Goal: Information Seeking & Learning: Learn about a topic

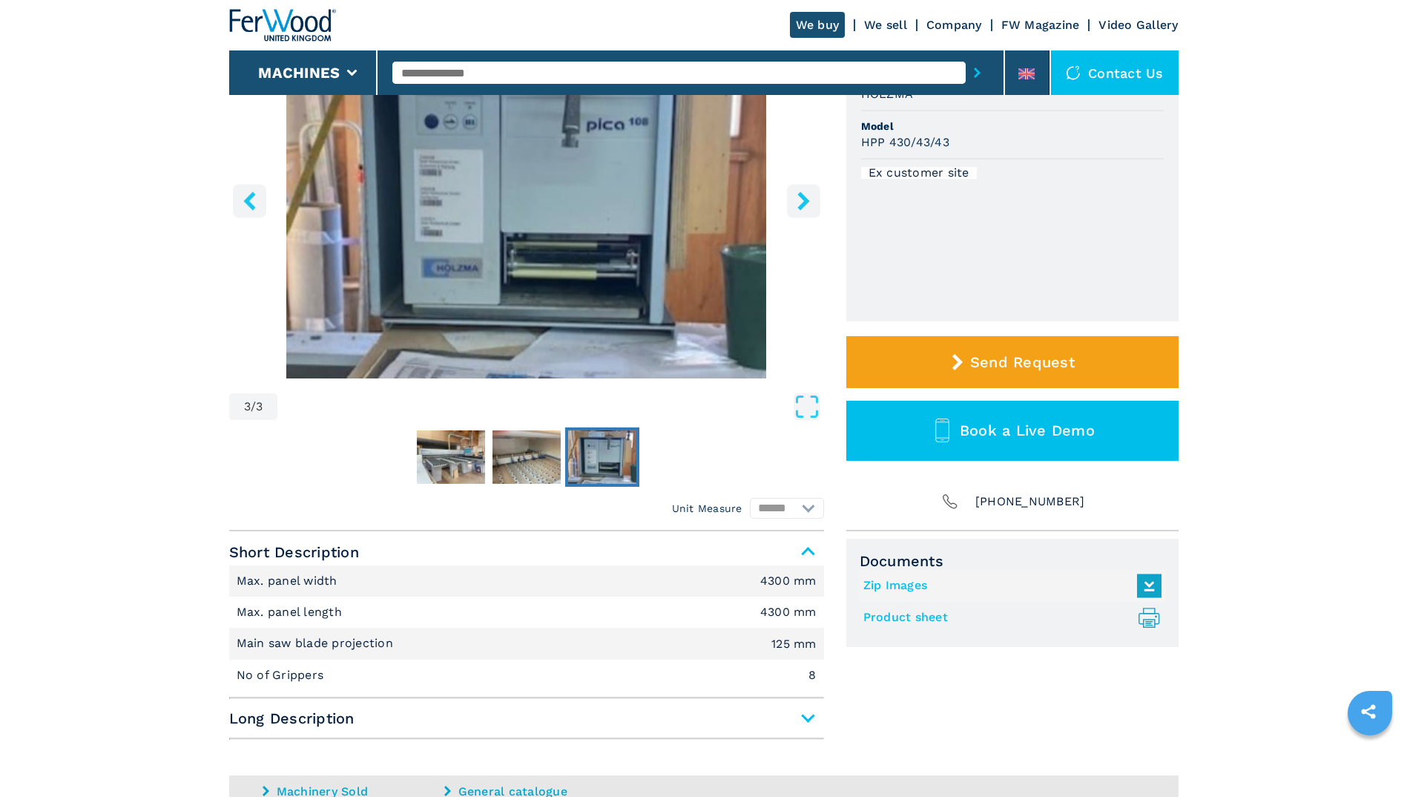
click at [461, 66] on input "text" at bounding box center [678, 73] width 573 height 22
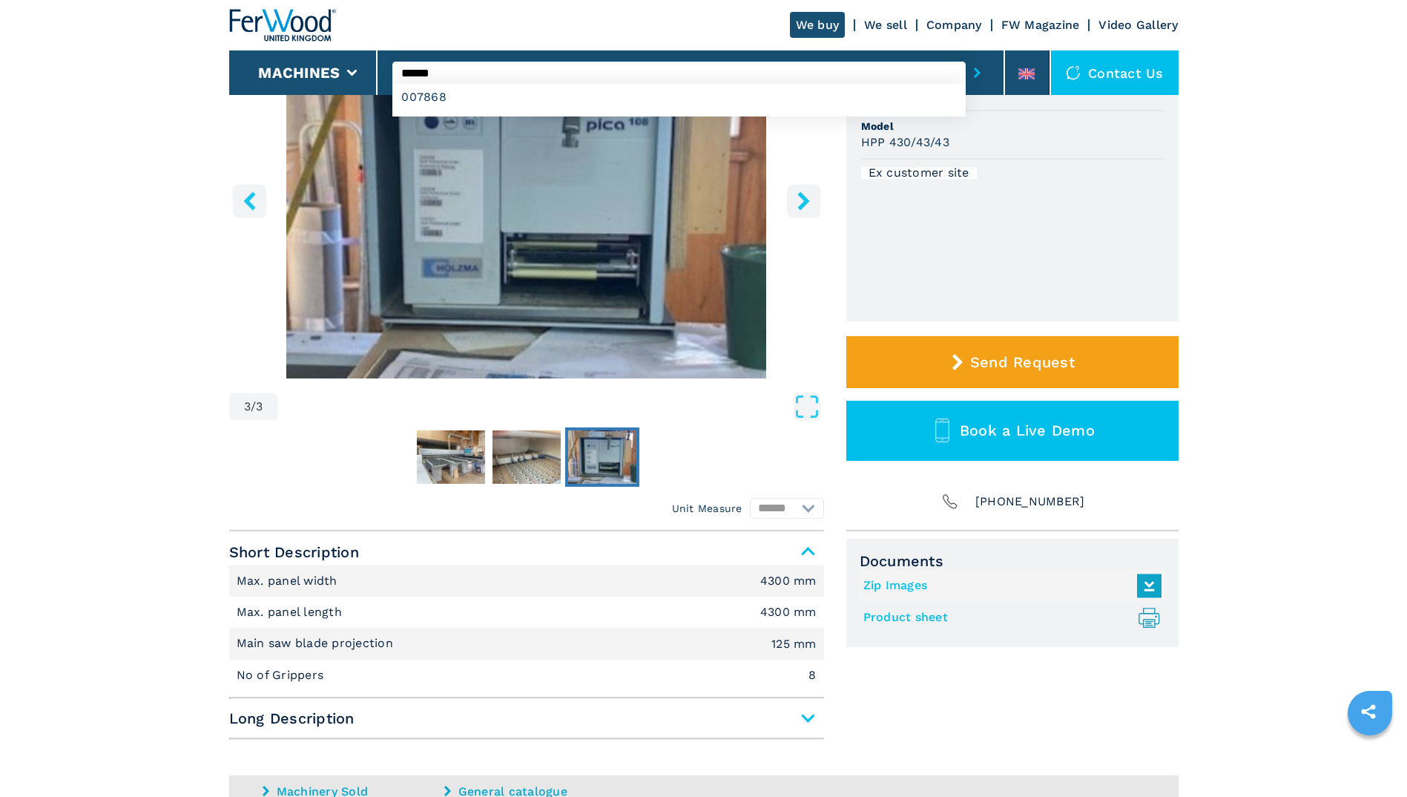
type input "******"
click at [966, 56] on button "submit-button" at bounding box center [977, 73] width 23 height 34
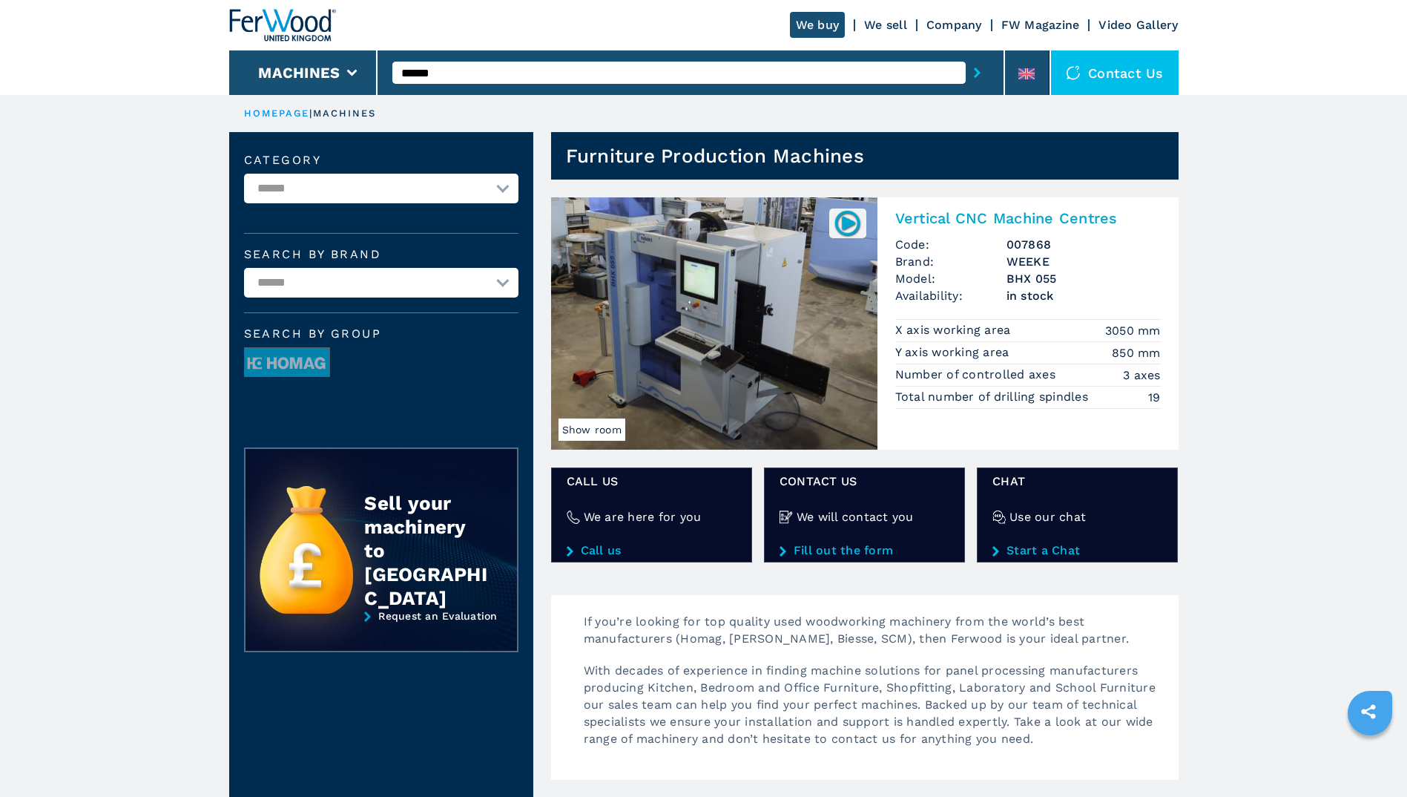
click at [806, 301] on img at bounding box center [714, 323] width 326 height 252
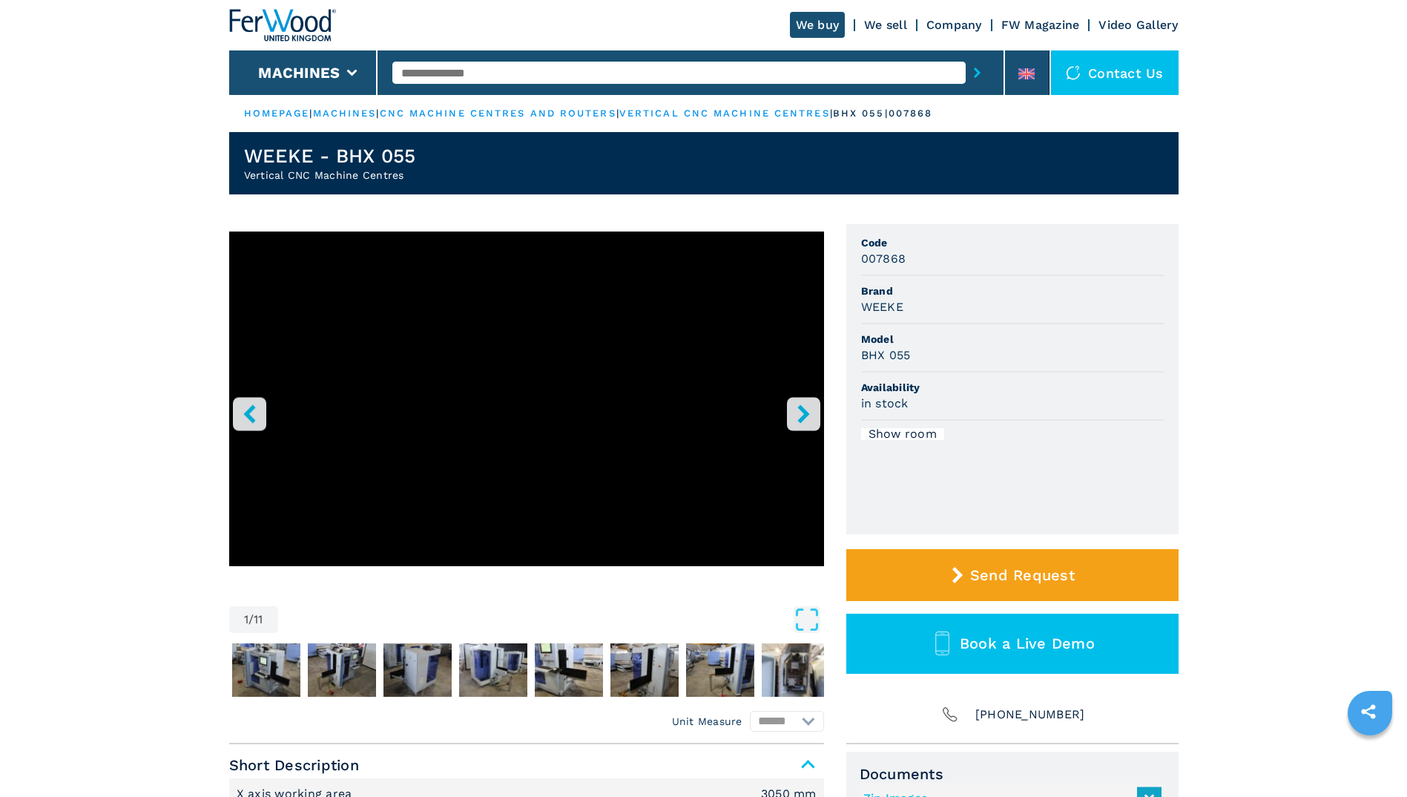
click at [807, 414] on icon "right-button" at bounding box center [803, 413] width 12 height 19
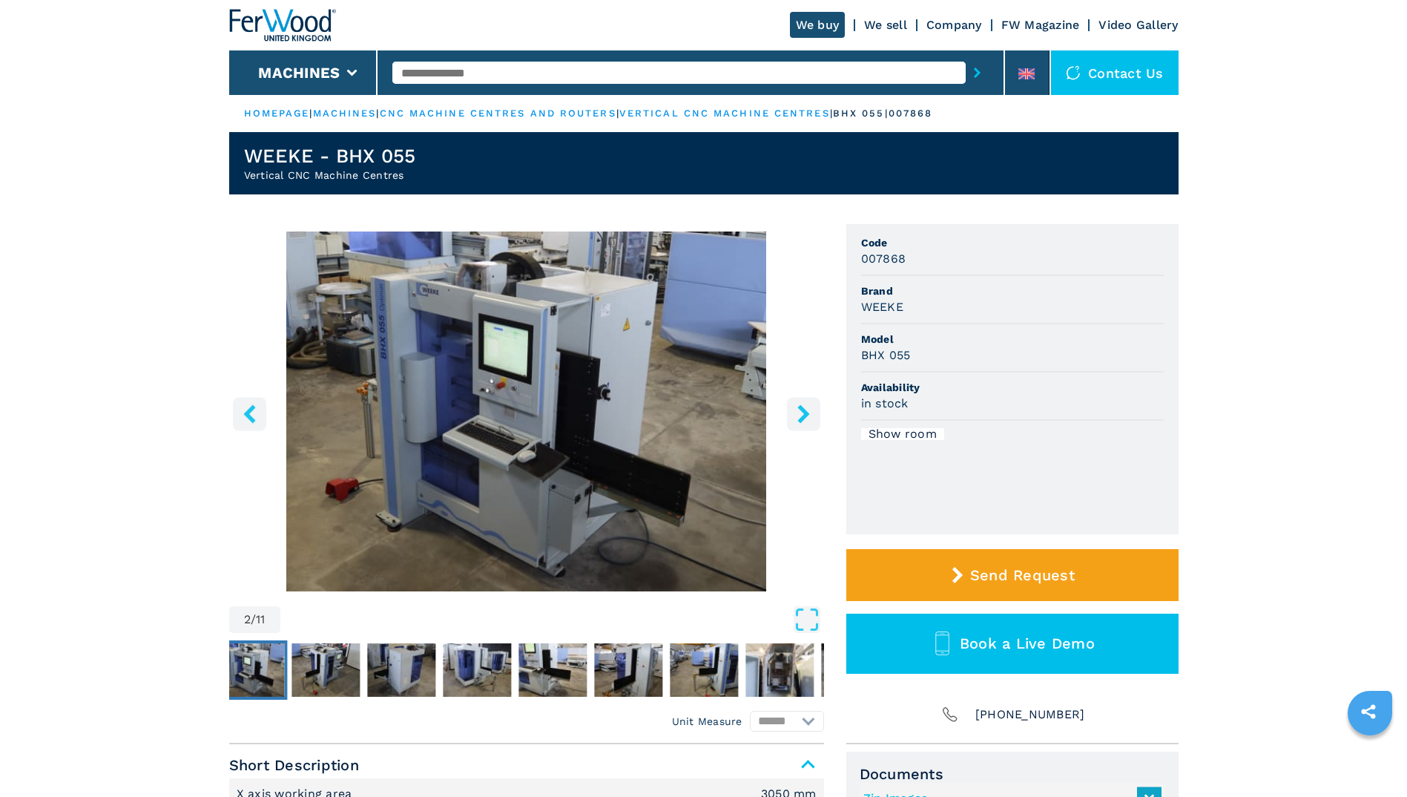
click at [807, 414] on icon "right-button" at bounding box center [803, 413] width 12 height 19
click at [804, 414] on icon "right-button" at bounding box center [803, 413] width 12 height 19
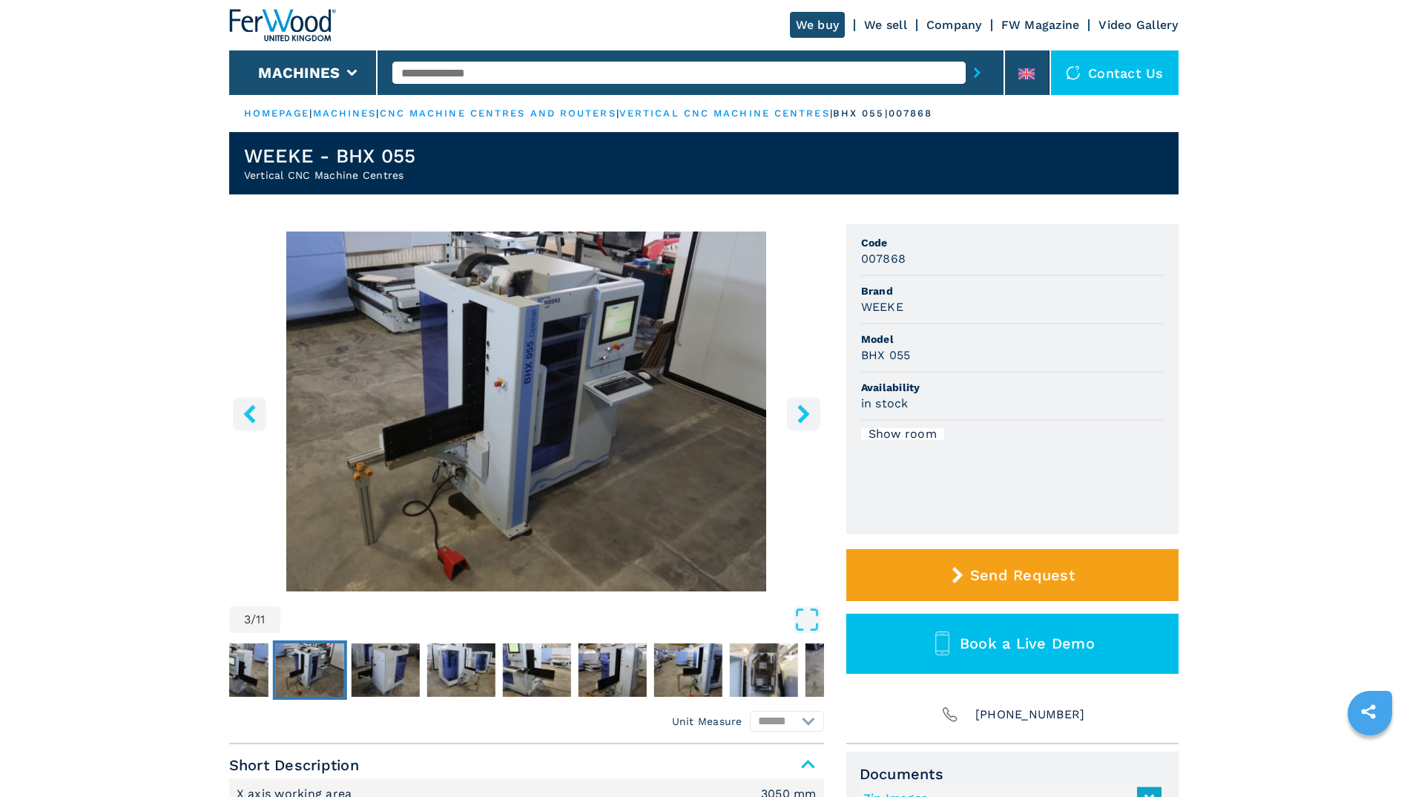
click at [804, 414] on icon "right-button" at bounding box center [803, 413] width 12 height 19
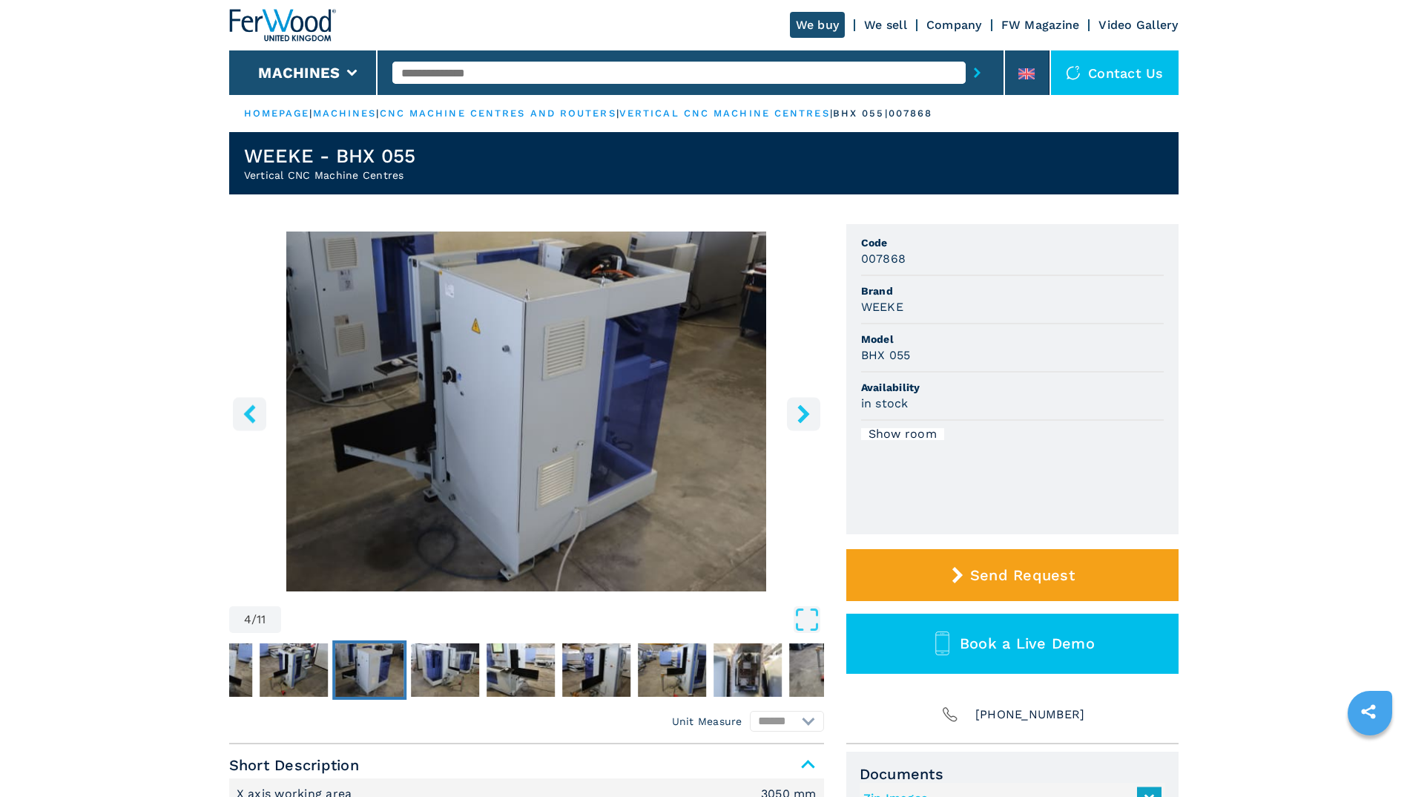
click at [804, 414] on icon "right-button" at bounding box center [803, 413] width 12 height 19
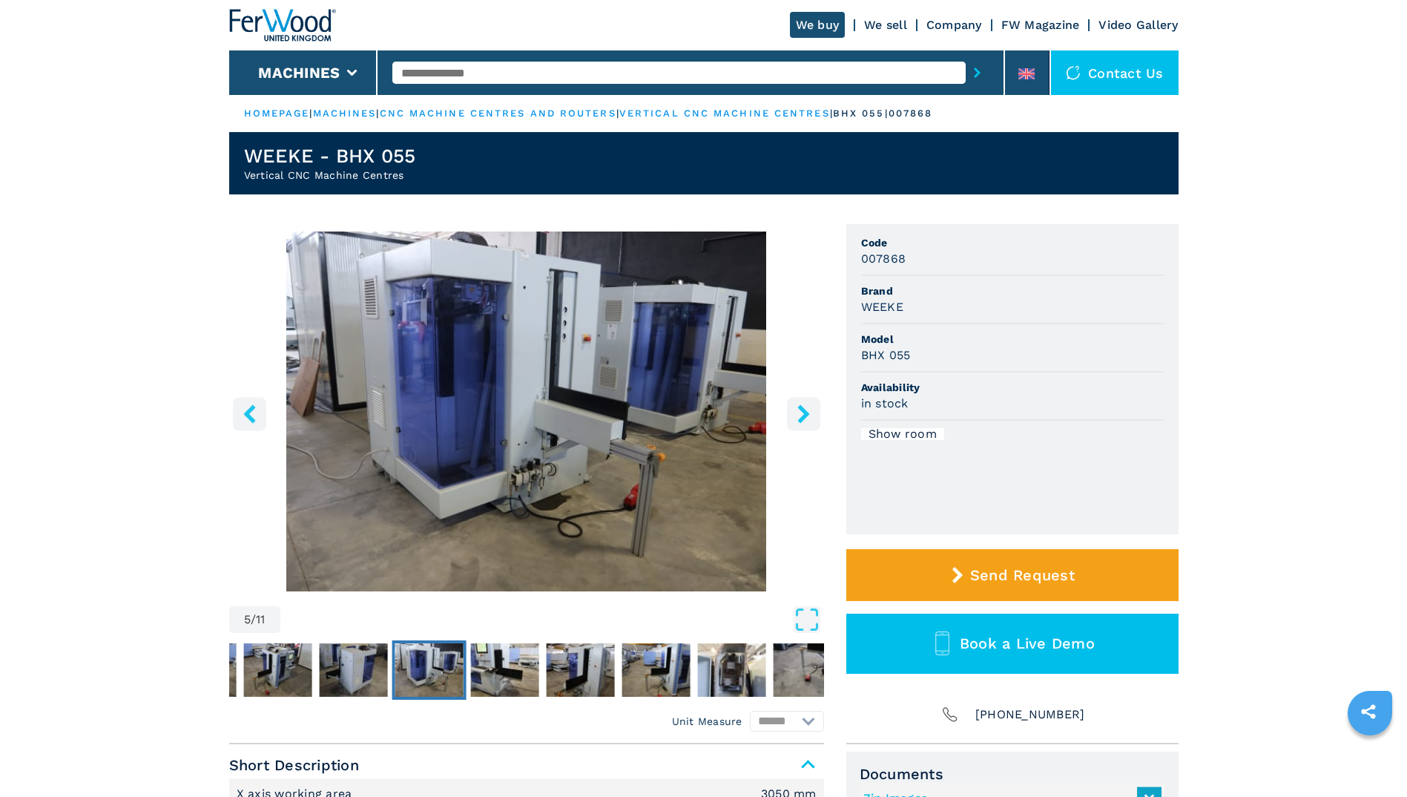
click at [804, 414] on icon "right-button" at bounding box center [803, 413] width 12 height 19
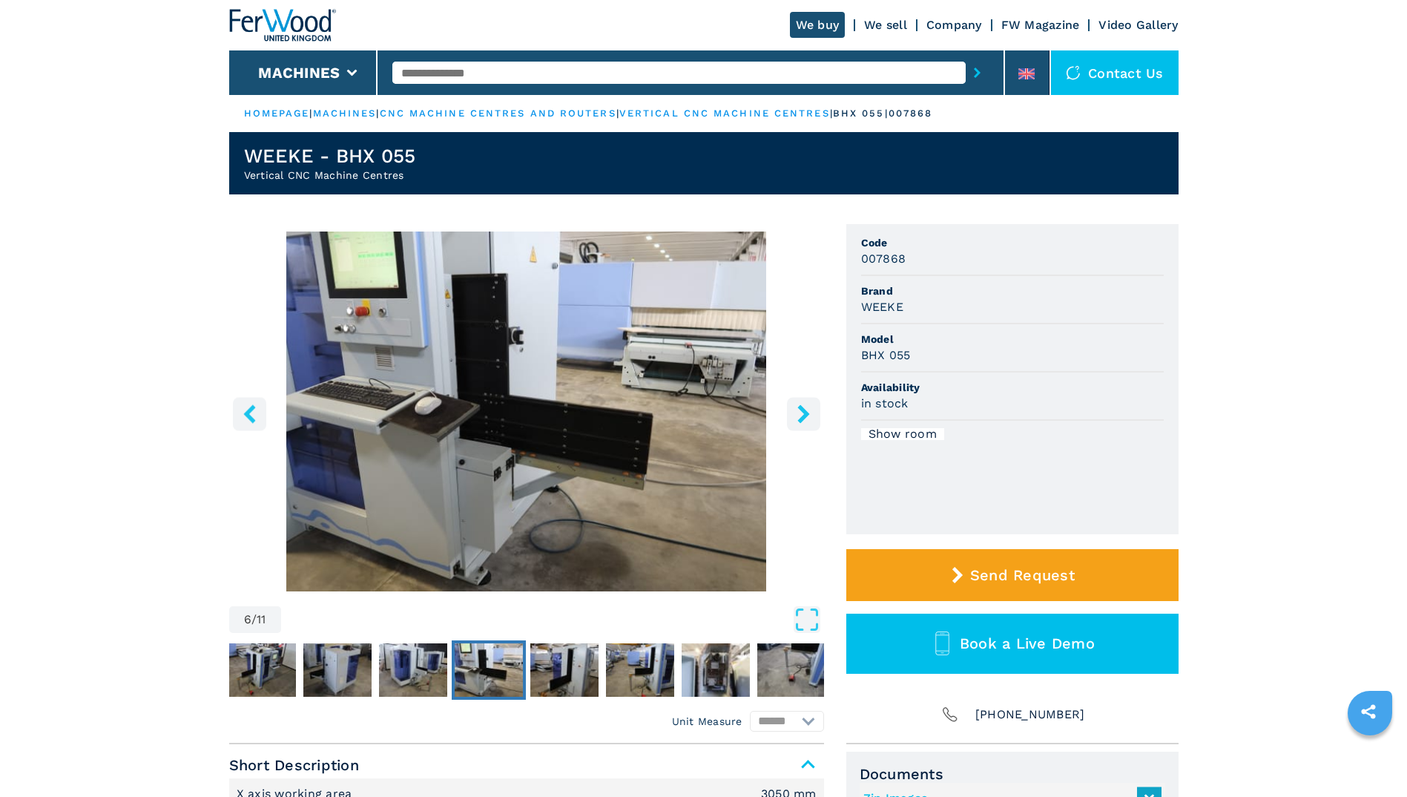
click at [804, 414] on icon "right-button" at bounding box center [803, 413] width 12 height 19
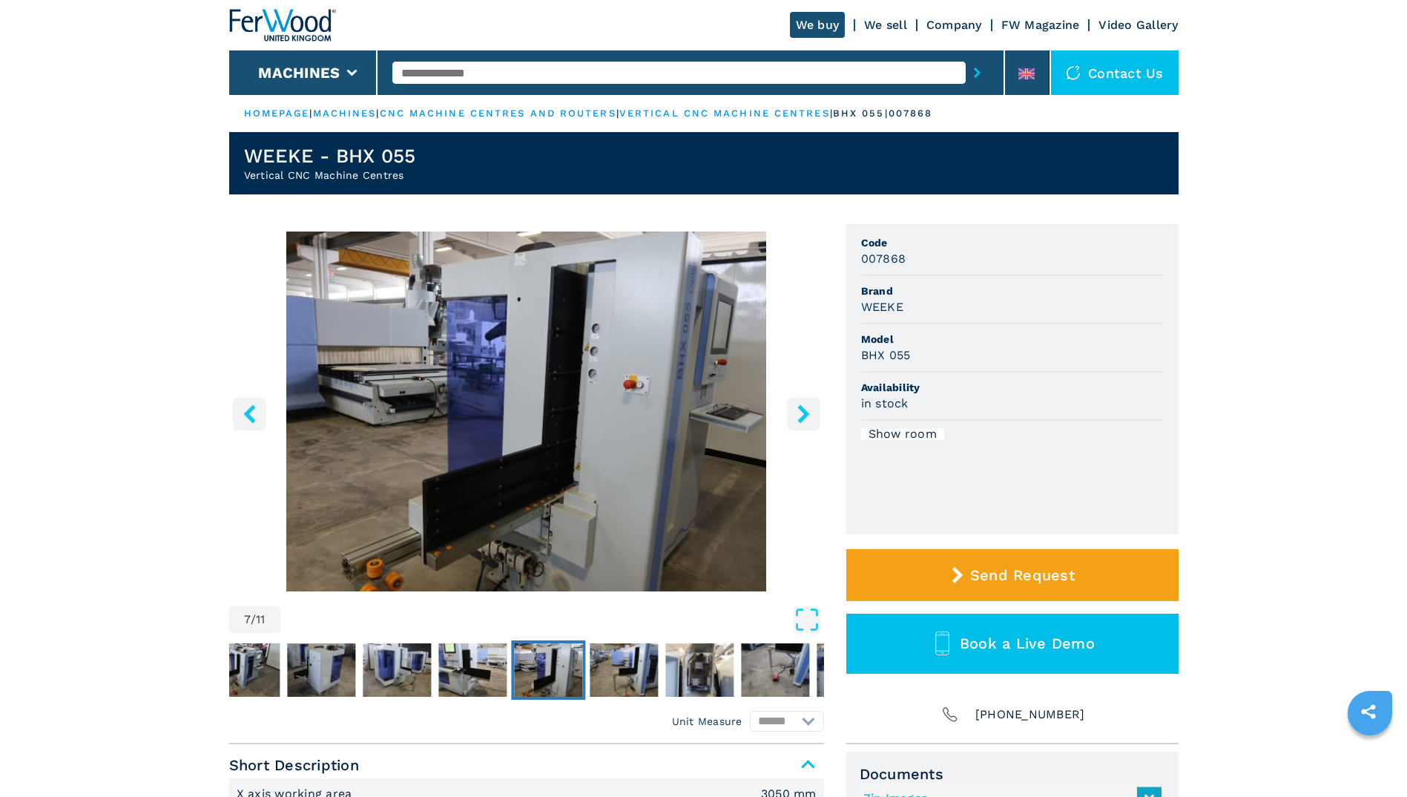
click at [804, 414] on icon "right-button" at bounding box center [803, 413] width 12 height 19
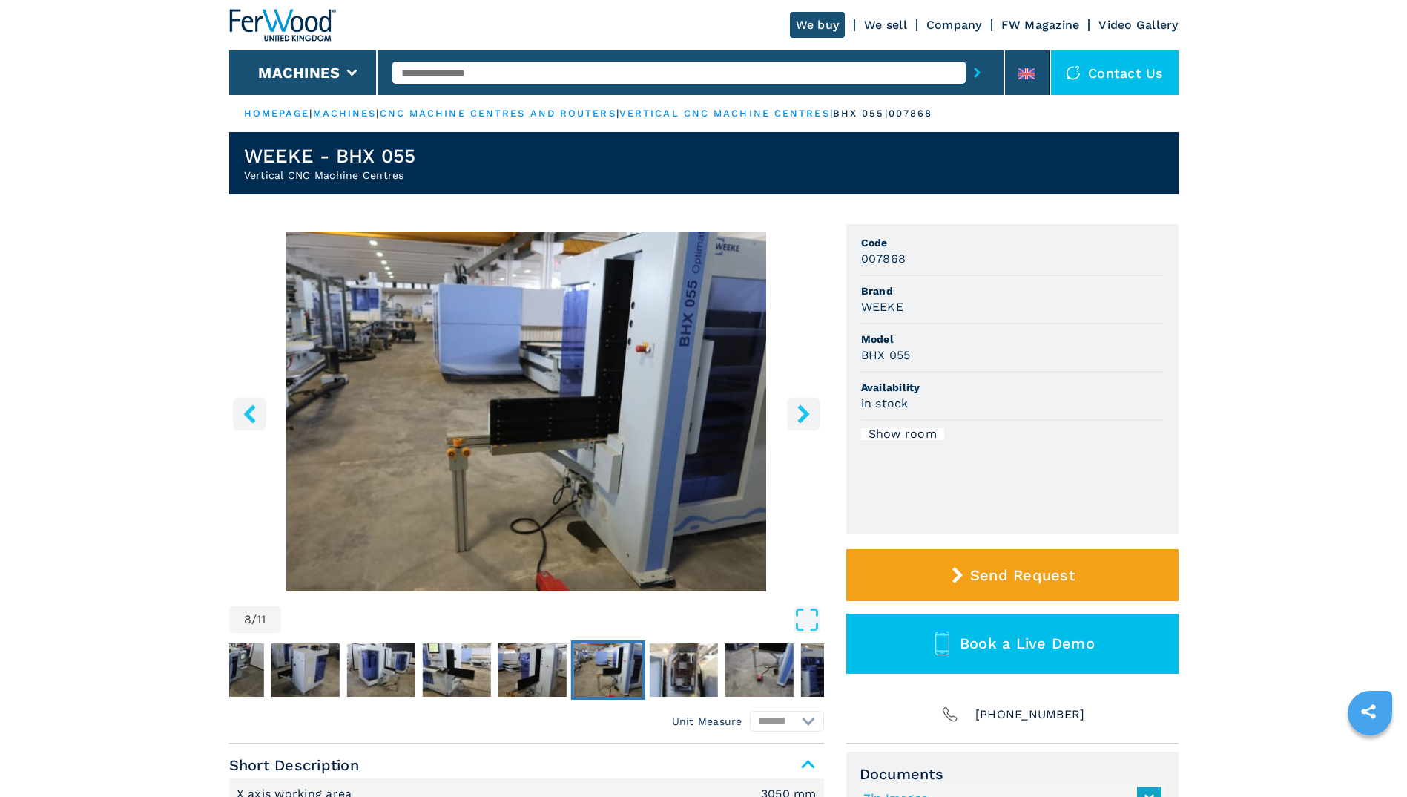
click at [804, 414] on icon "right-button" at bounding box center [803, 413] width 12 height 19
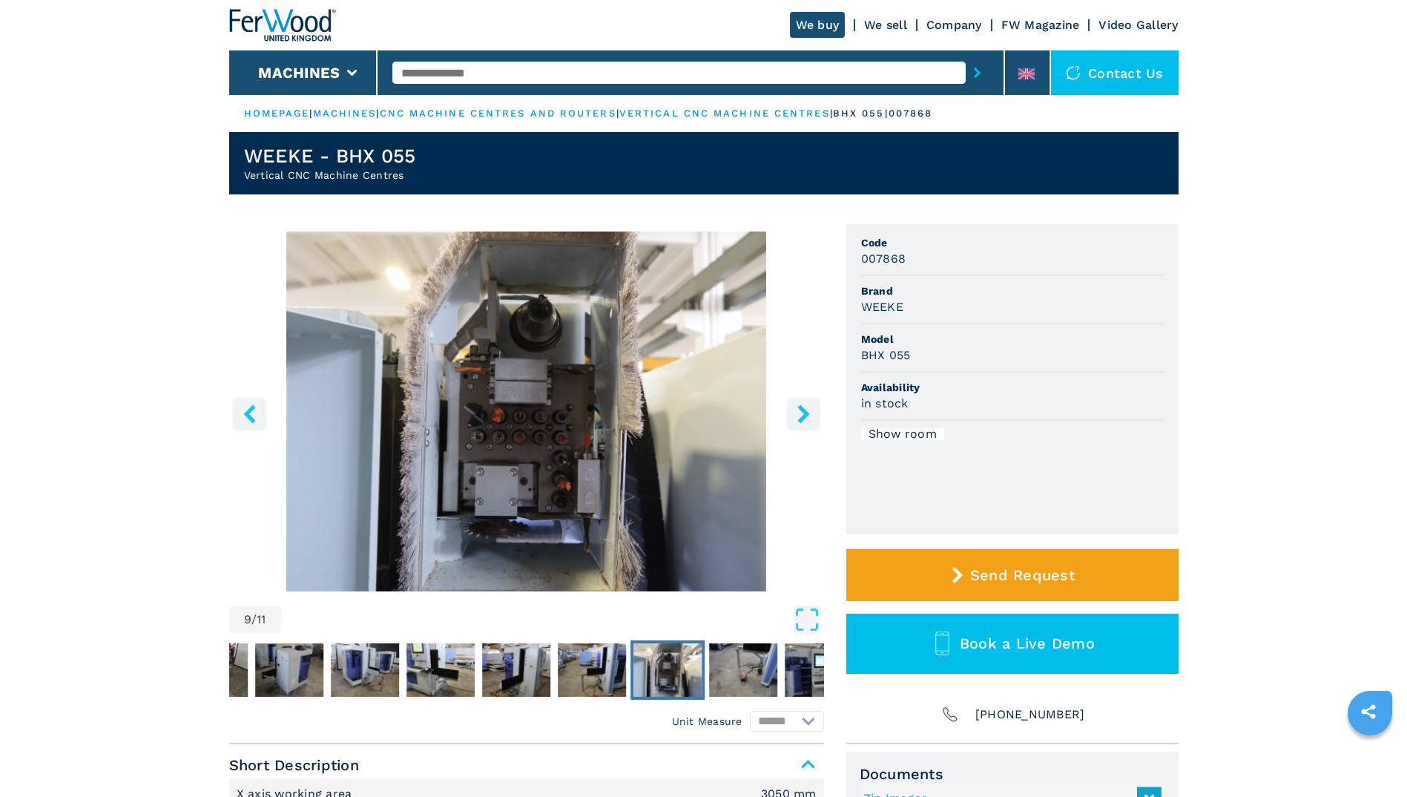
click at [804, 414] on icon "right-button" at bounding box center [803, 413] width 12 height 19
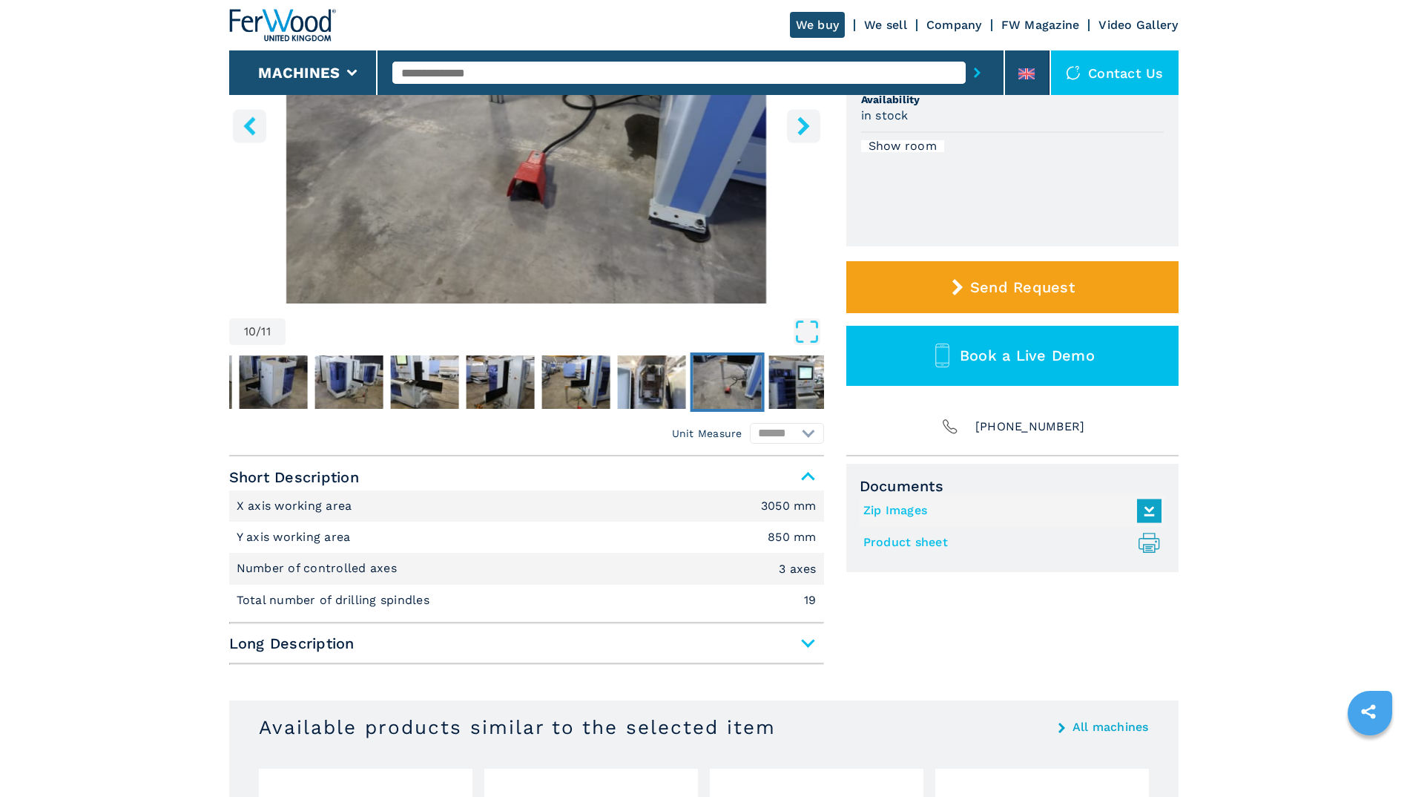
scroll to position [297, 0]
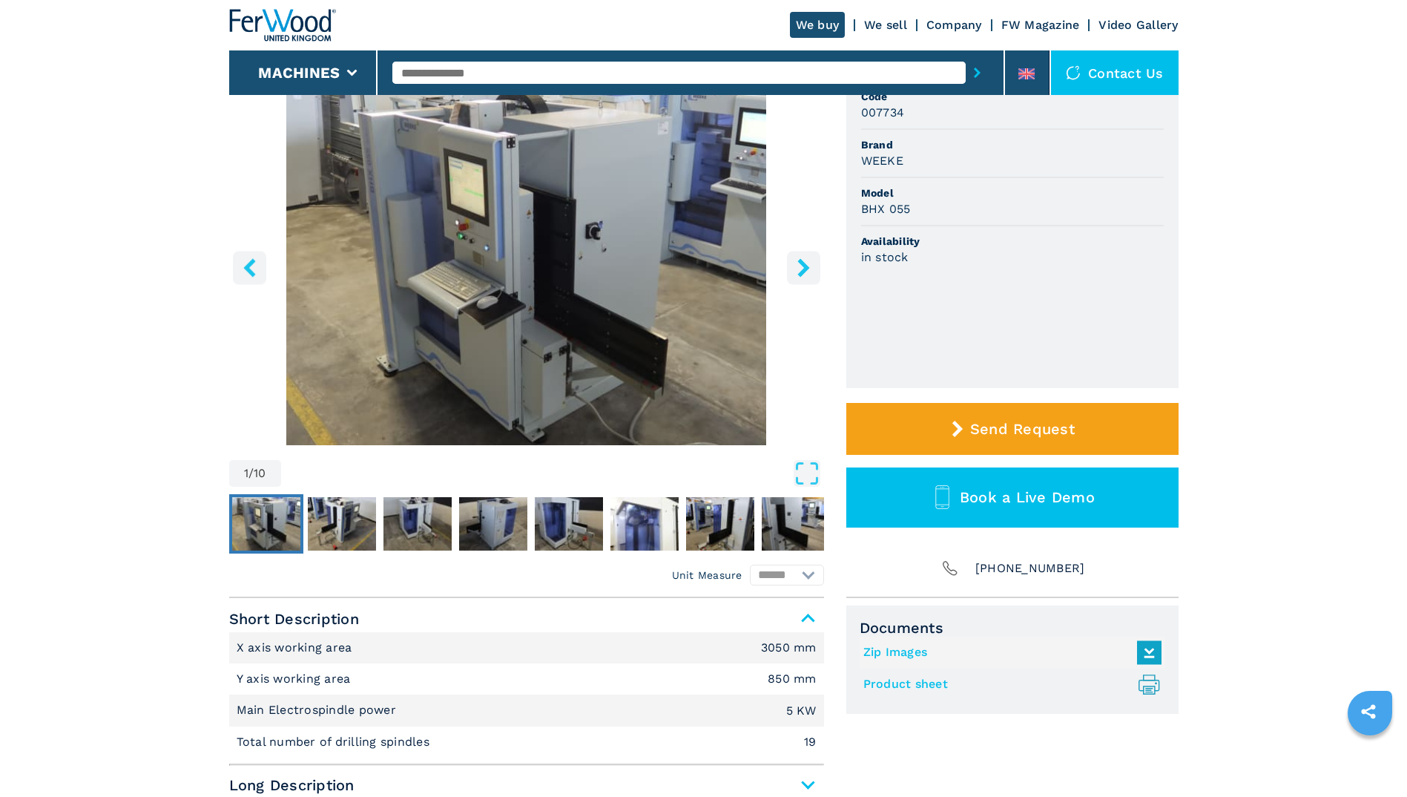
scroll to position [441, 0]
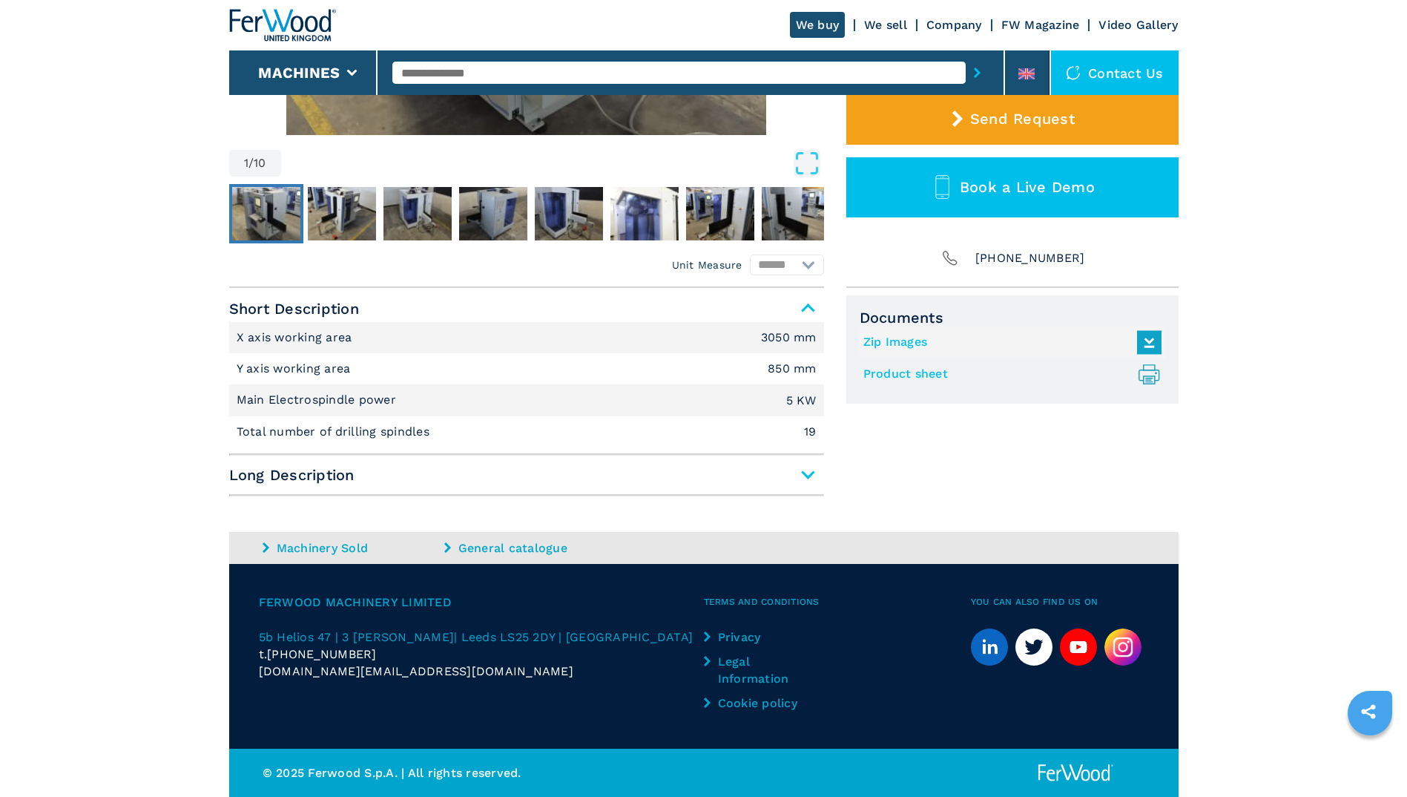
click at [808, 480] on span "Long Description" at bounding box center [526, 474] width 595 height 27
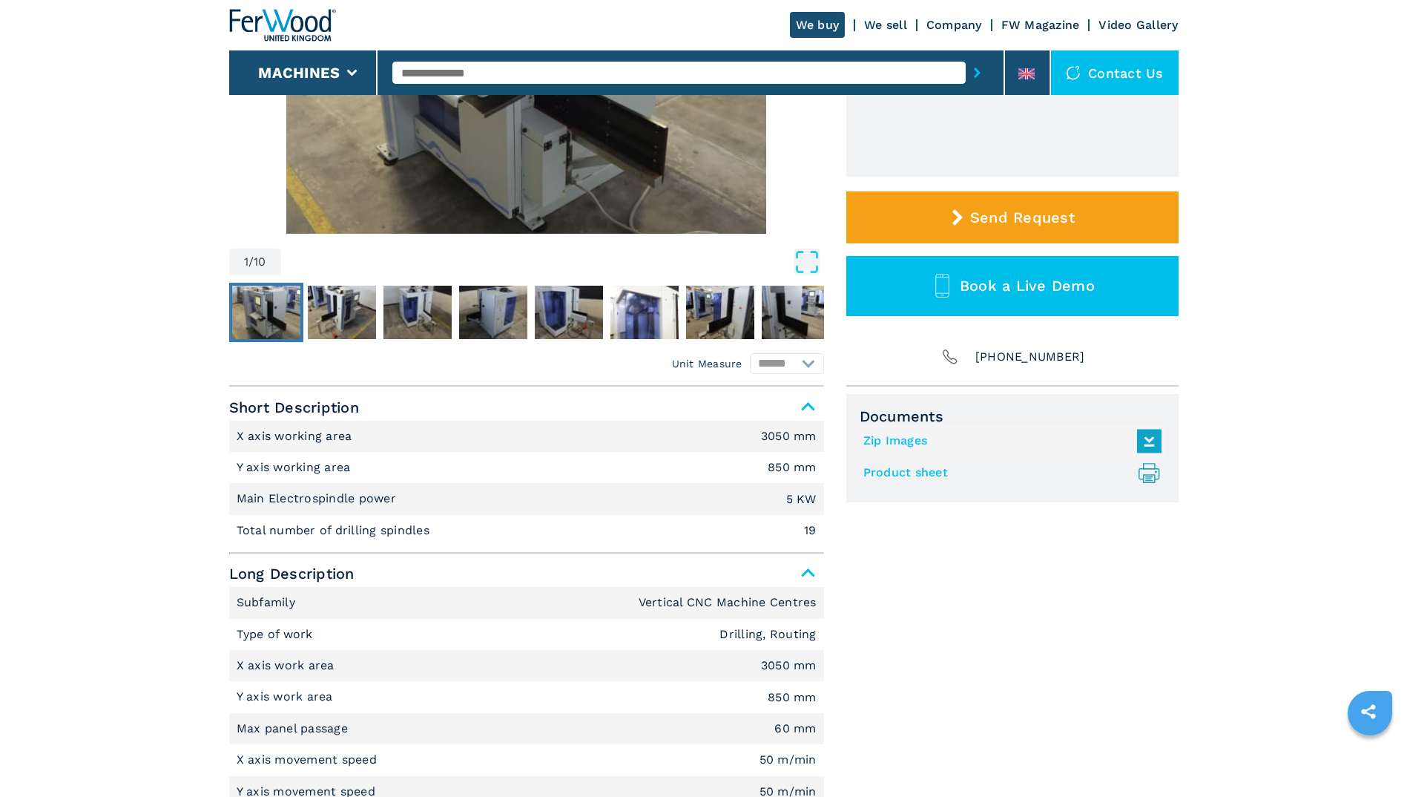
scroll to position [0, 0]
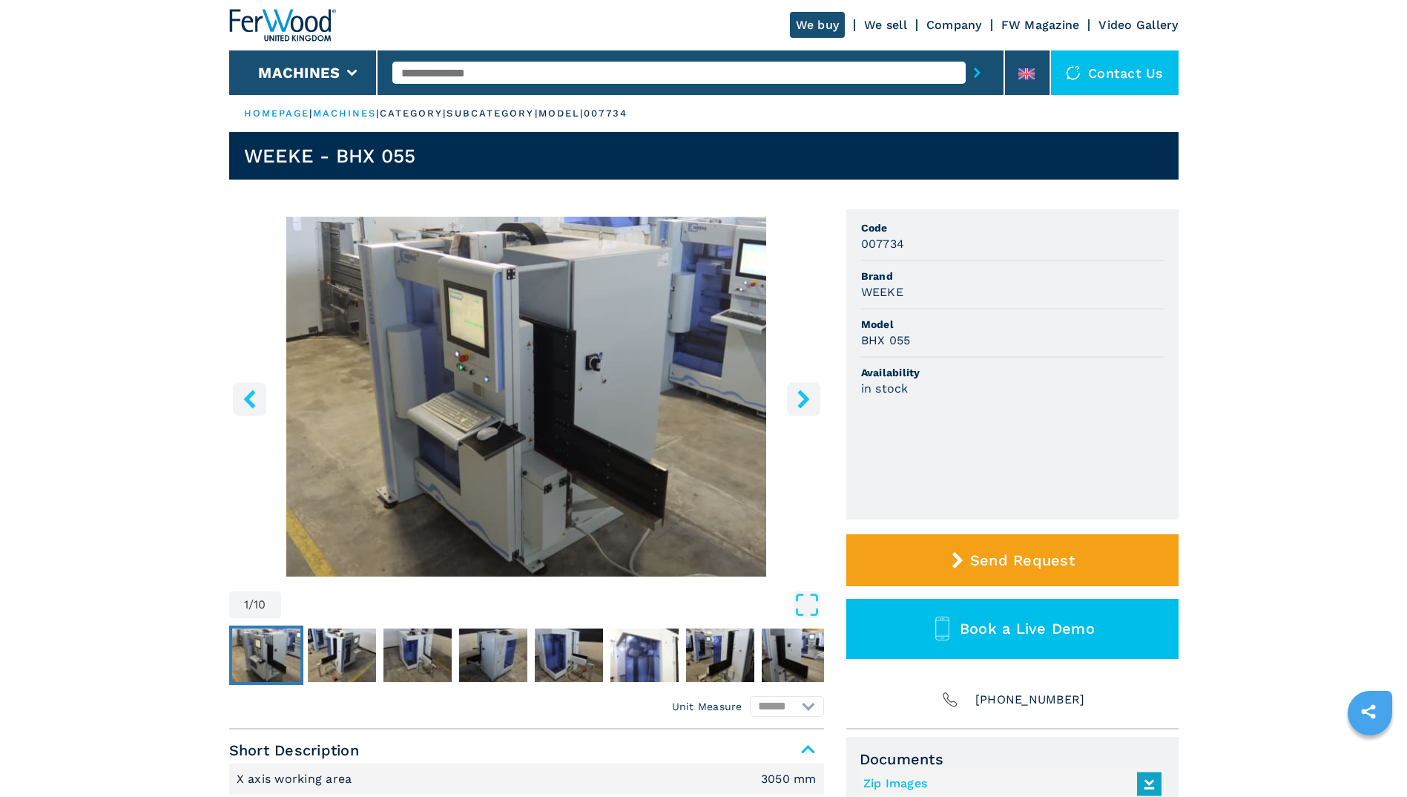
click at [259, 386] on button "left-button" at bounding box center [249, 398] width 33 height 33
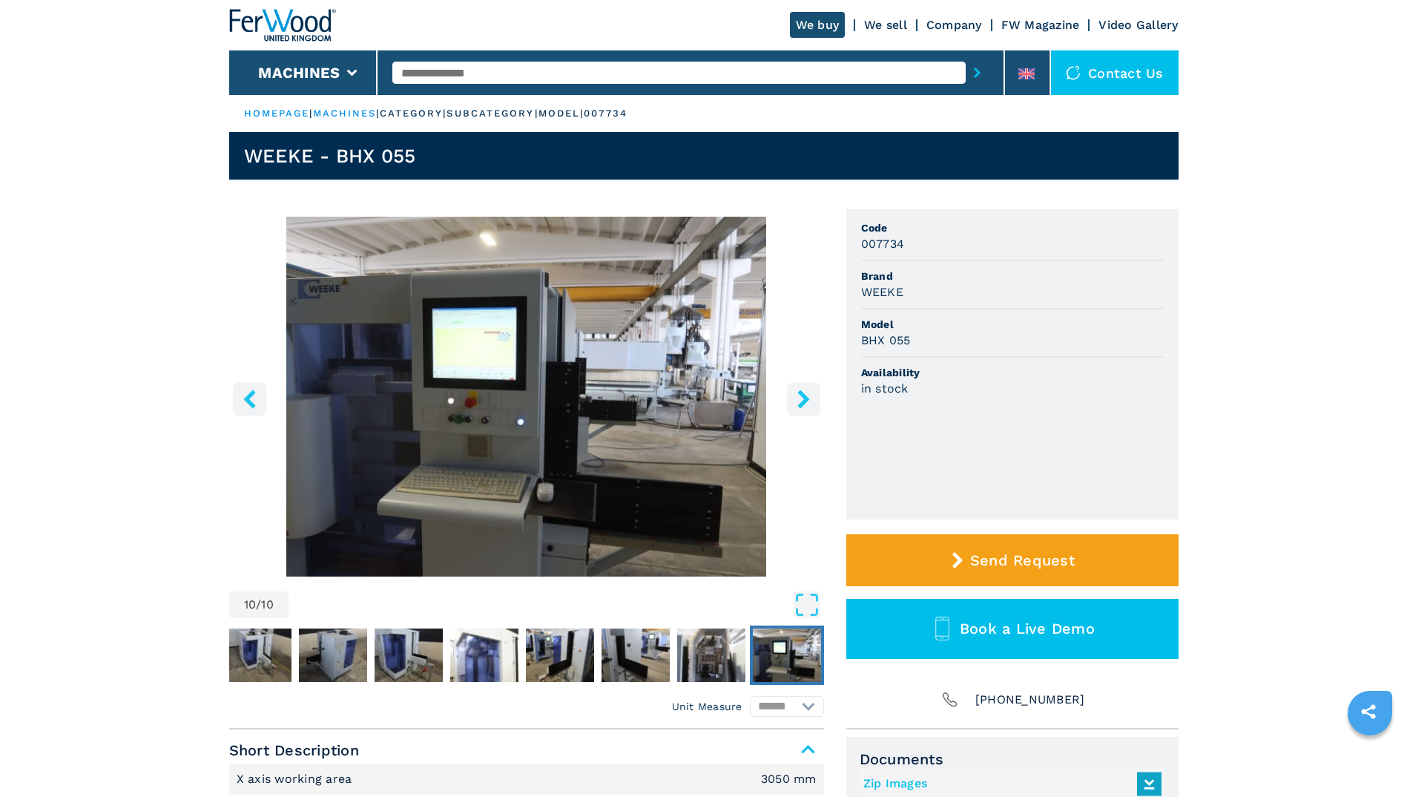
click at [549, 75] on input "text" at bounding box center [678, 73] width 573 height 22
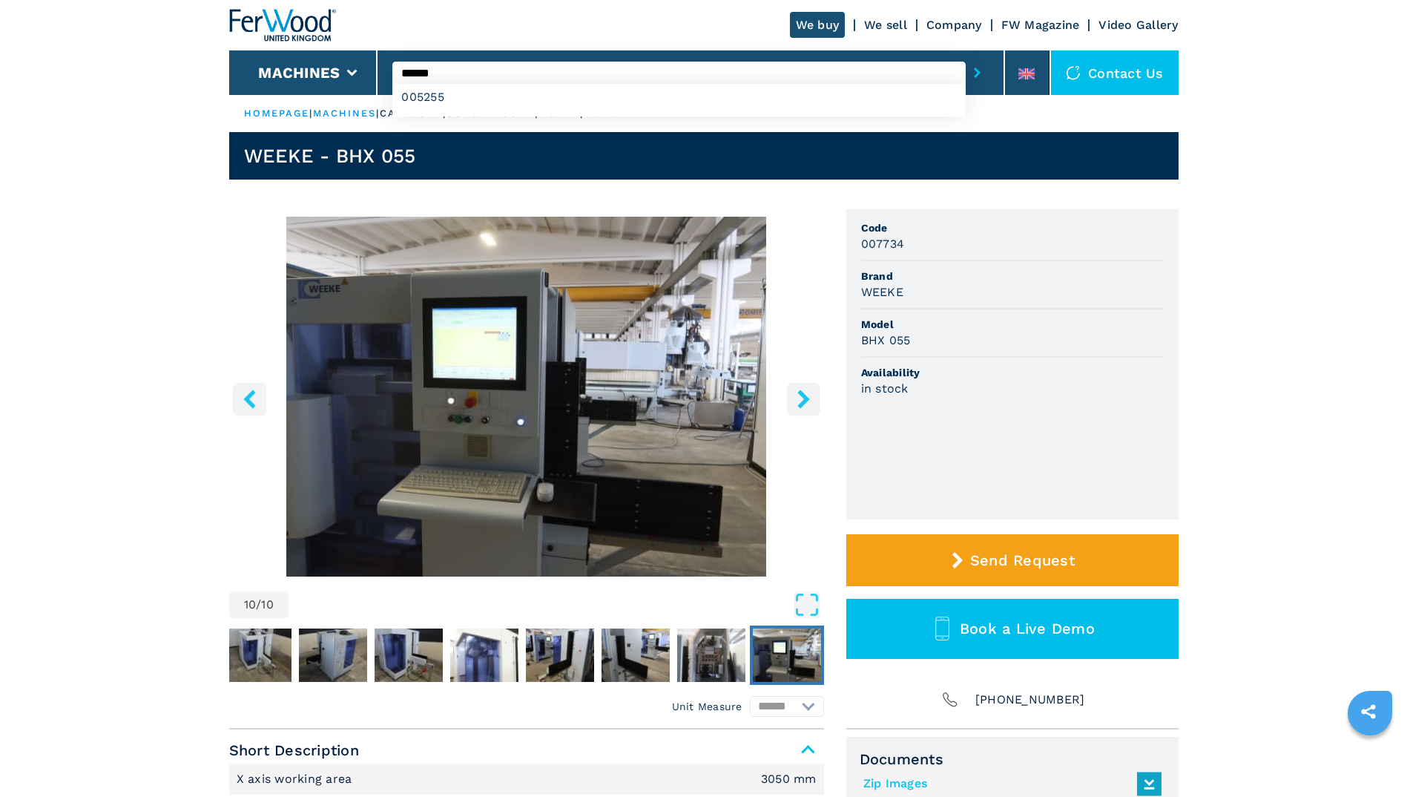
type input "******"
click at [966, 56] on button "submit-button" at bounding box center [977, 73] width 23 height 34
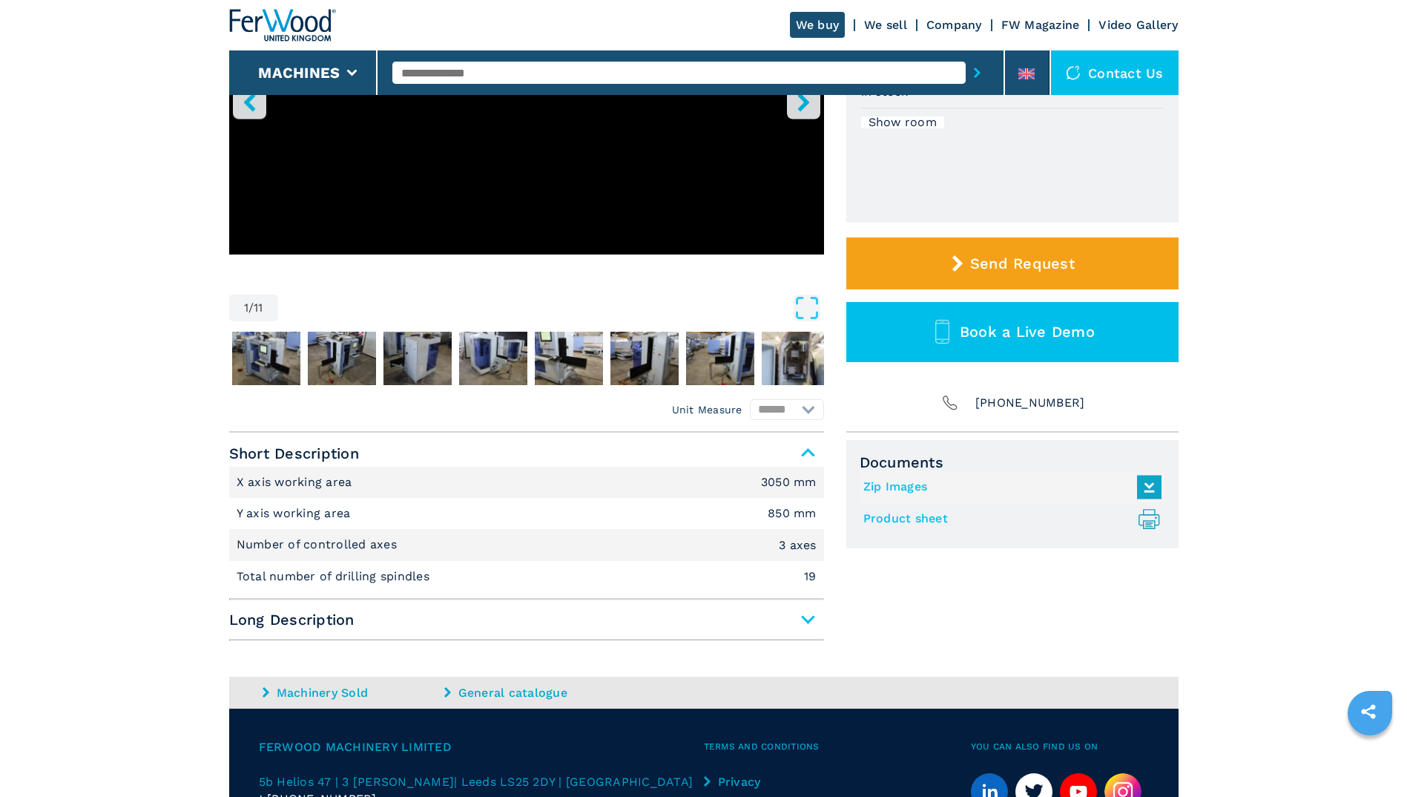
scroll to position [395, 0]
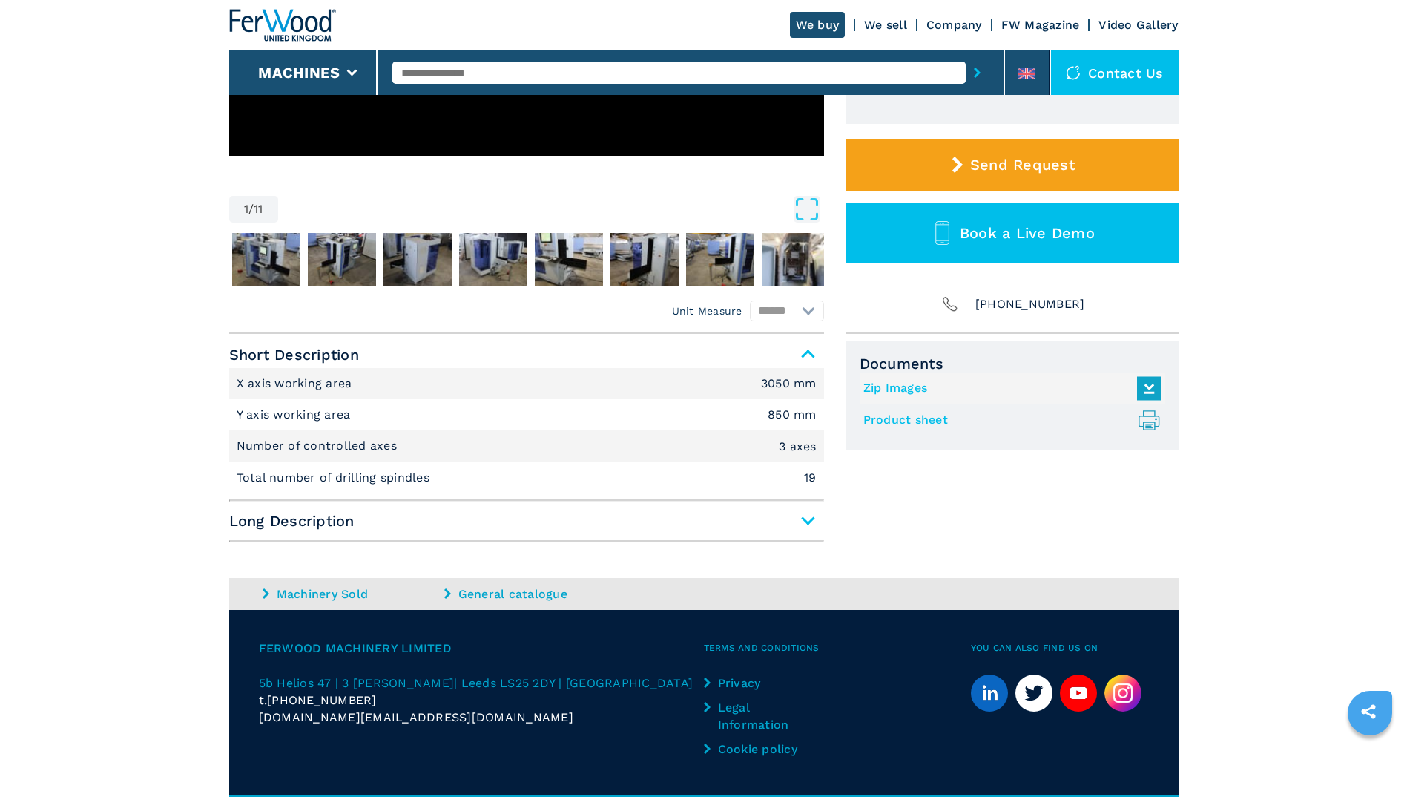
click at [814, 516] on span "Long Description" at bounding box center [526, 520] width 595 height 27
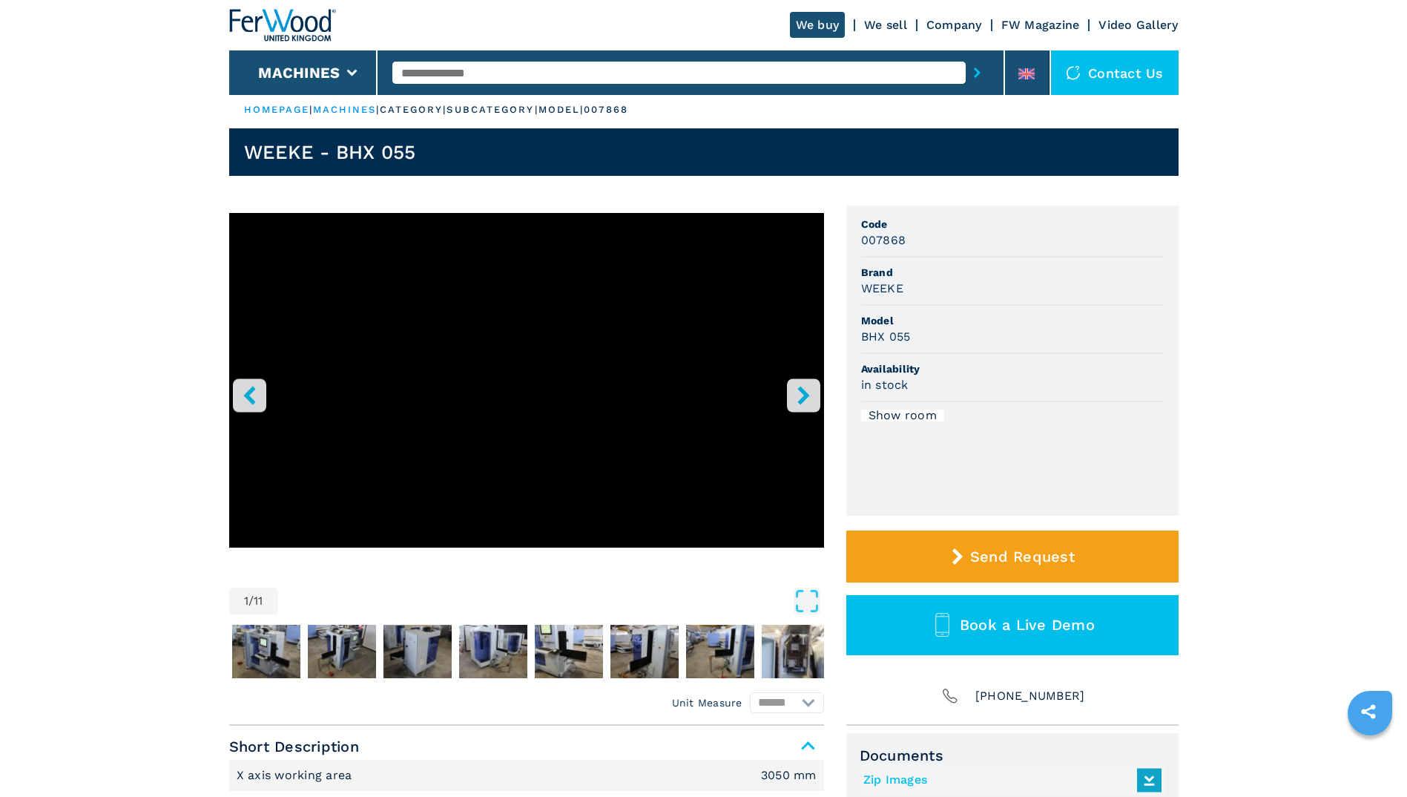
scroll to position [0, 0]
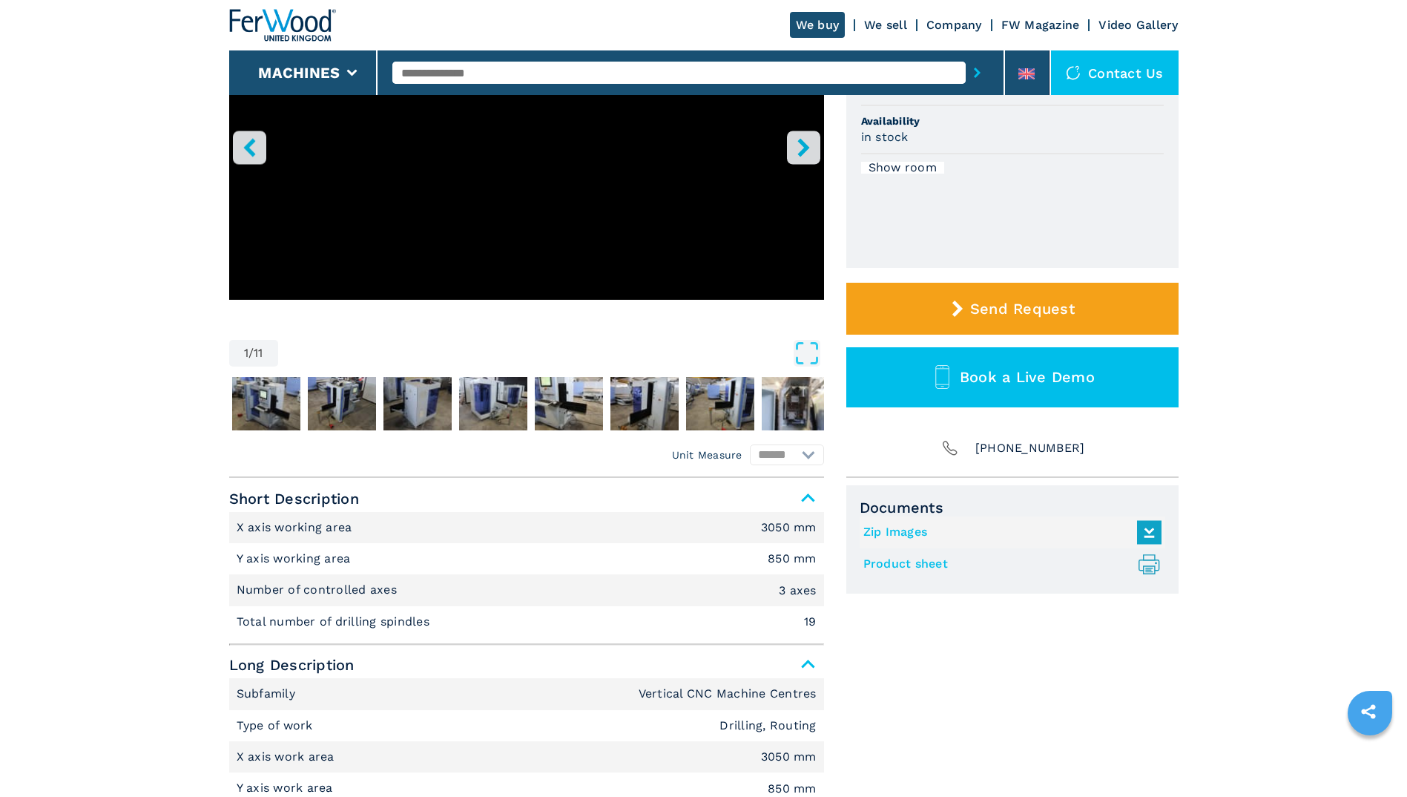
scroll to position [198, 0]
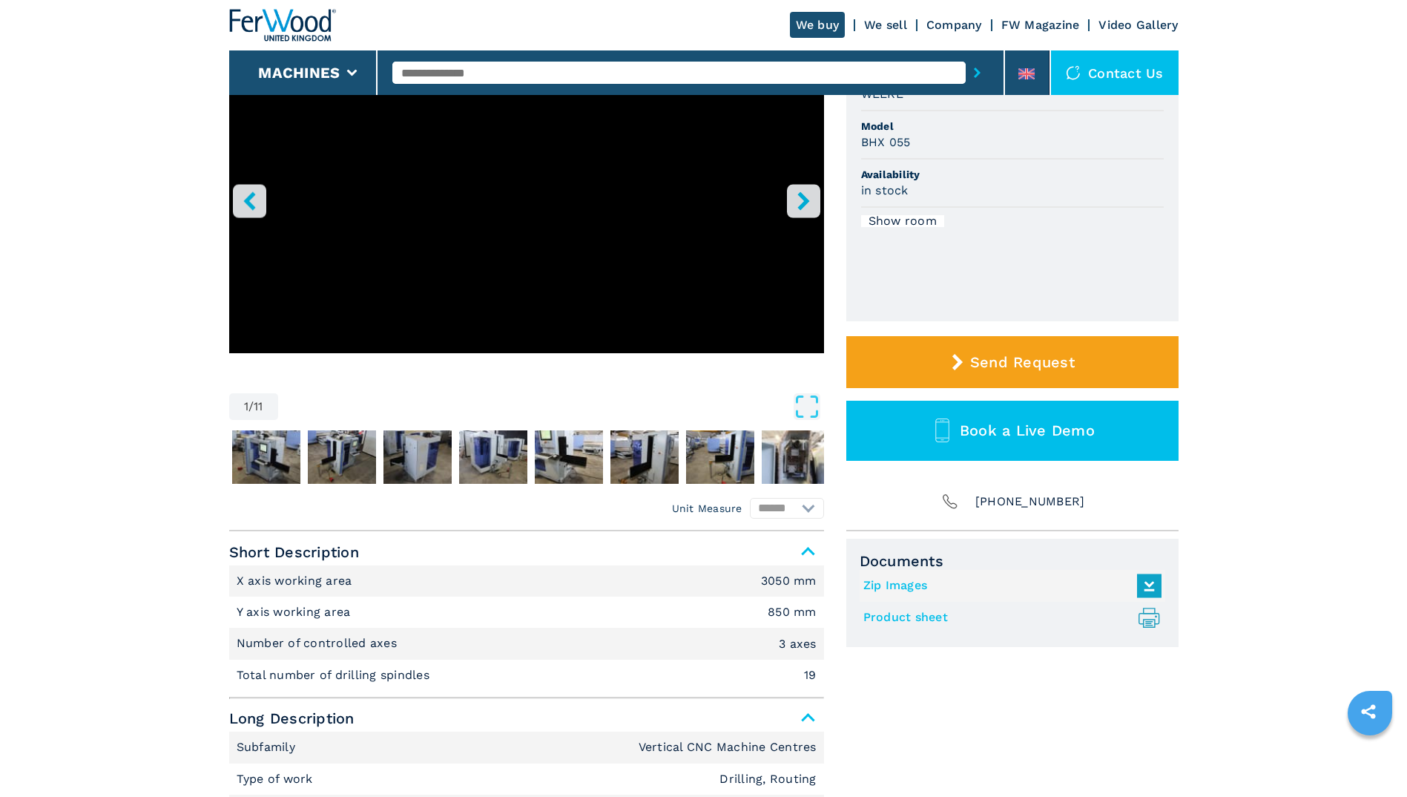
click at [1151, 620] on icon ".prefix__st0{stroke-linecap:round;stroke-linejoin:round}.prefix__st0,.prefix__s…" at bounding box center [1149, 617] width 24 height 24
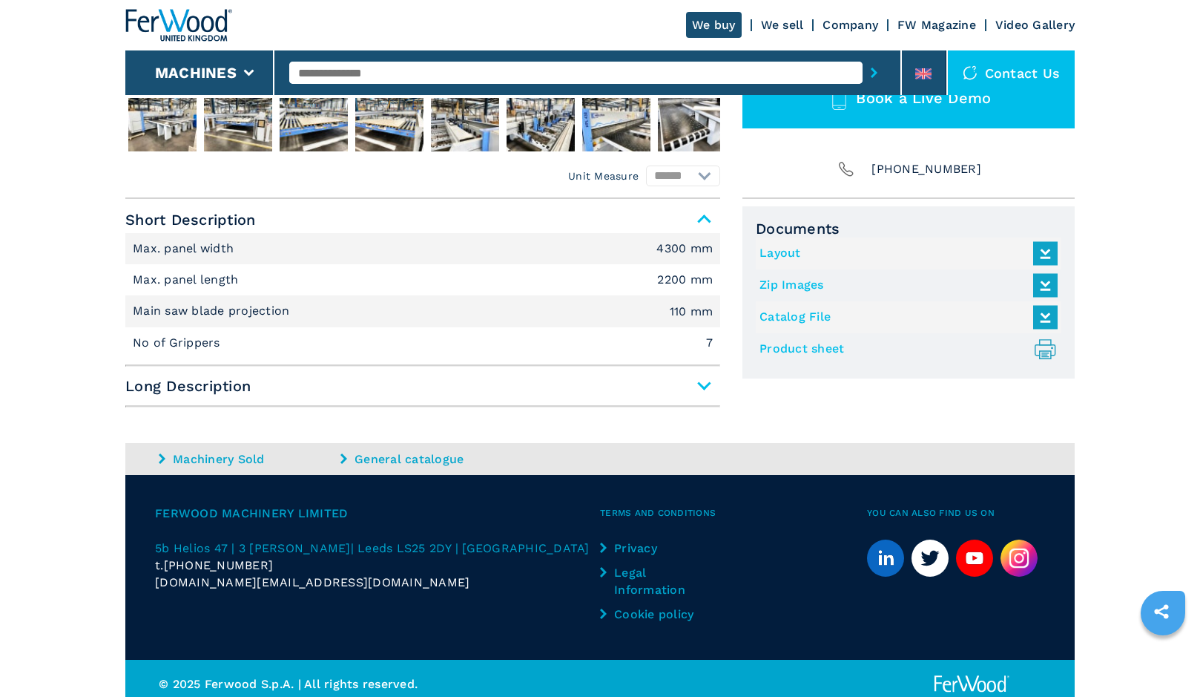
scroll to position [541, 0]
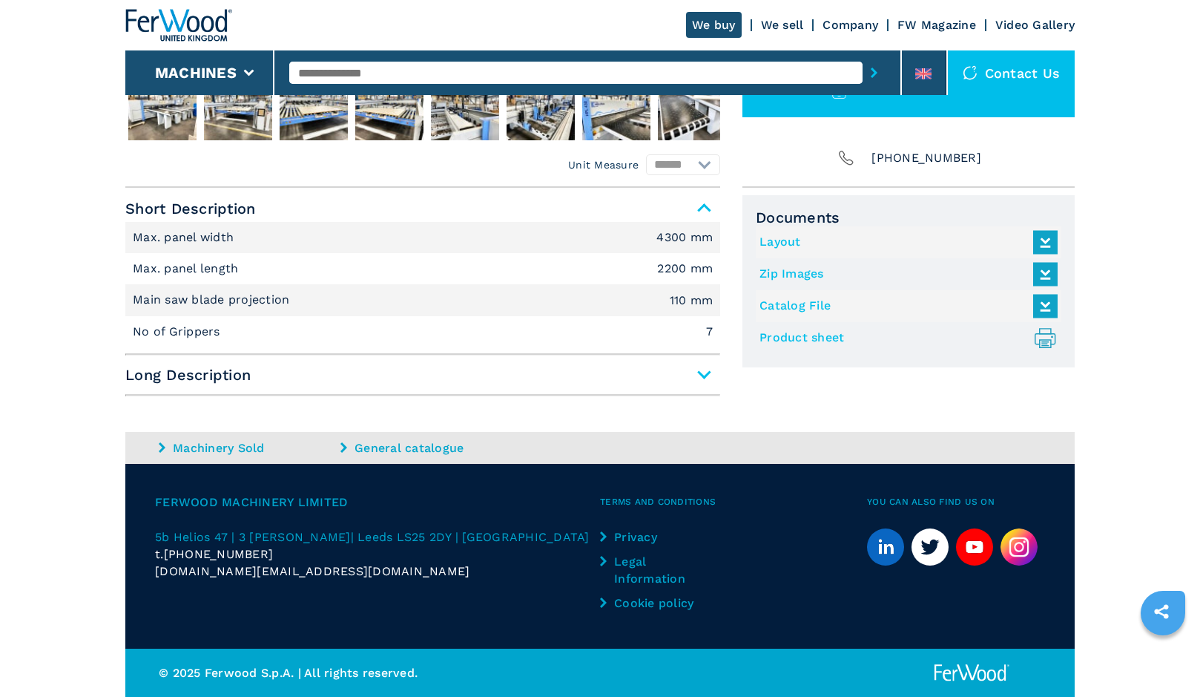
click at [707, 378] on span "Long Description" at bounding box center [422, 374] width 595 height 27
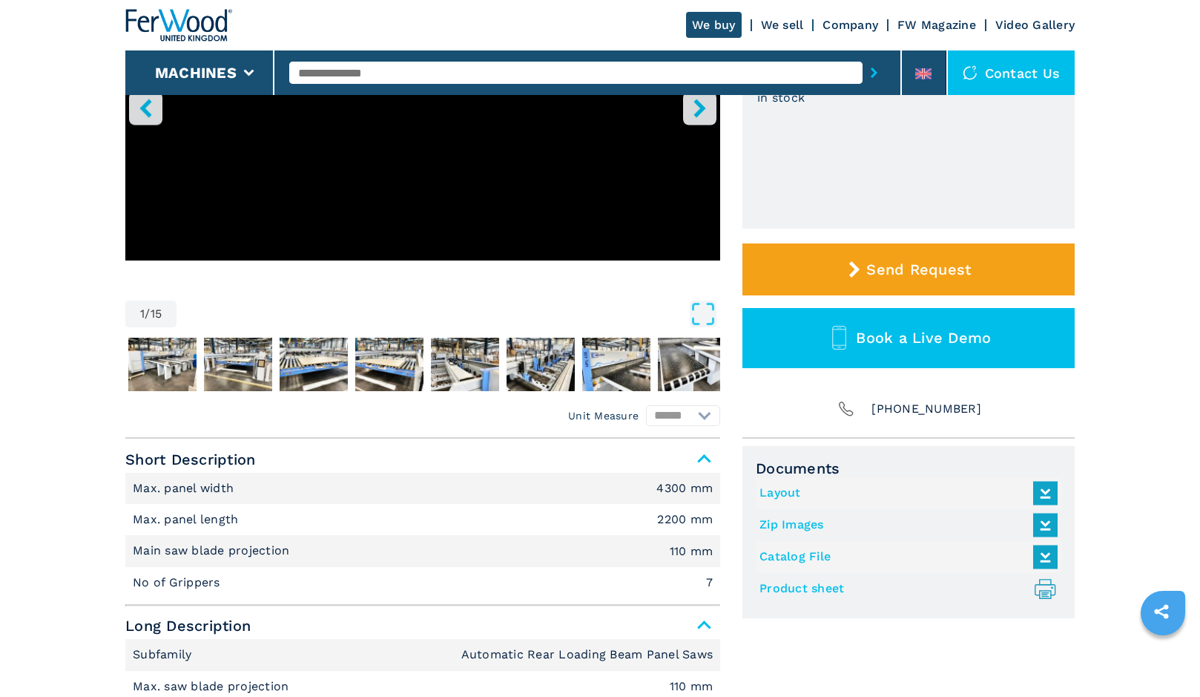
scroll to position [297, 0]
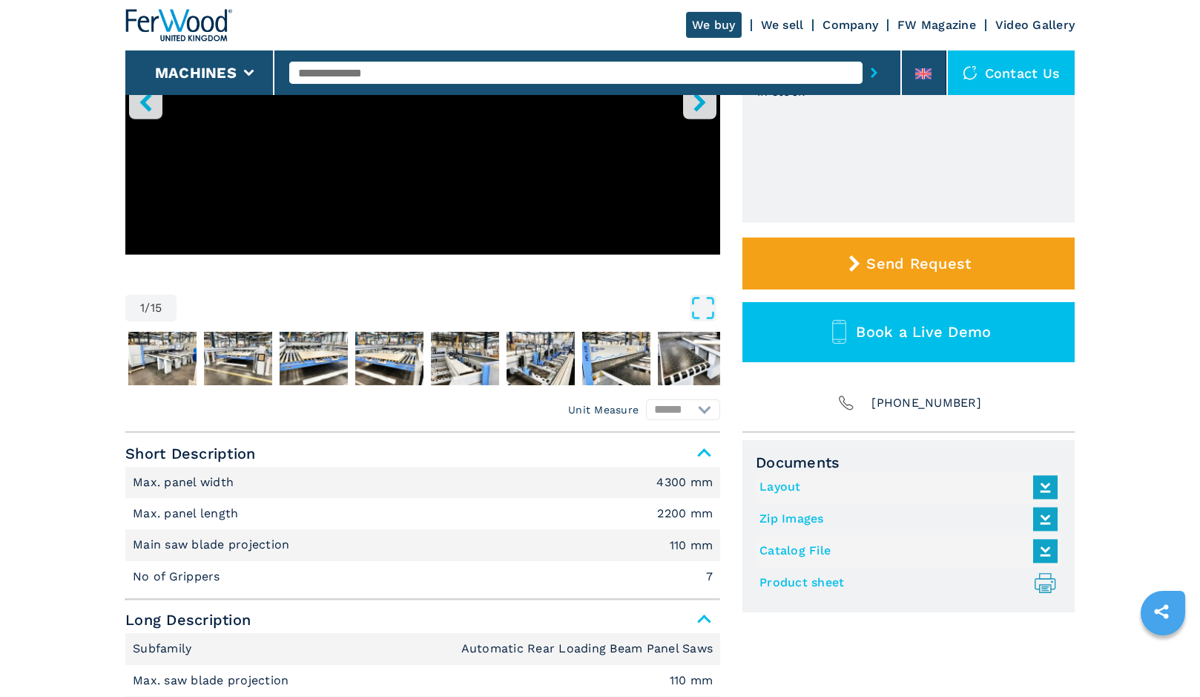
click at [1054, 586] on icon ".prefix__st0{stroke-linecap:round;stroke-linejoin:round}.prefix__st0,.prefix__s…" at bounding box center [1045, 582] width 24 height 24
click at [26, 52] on header "We buy We sell Company FW Magazine Video Gallery Machines Contact us" at bounding box center [600, 47] width 1200 height 95
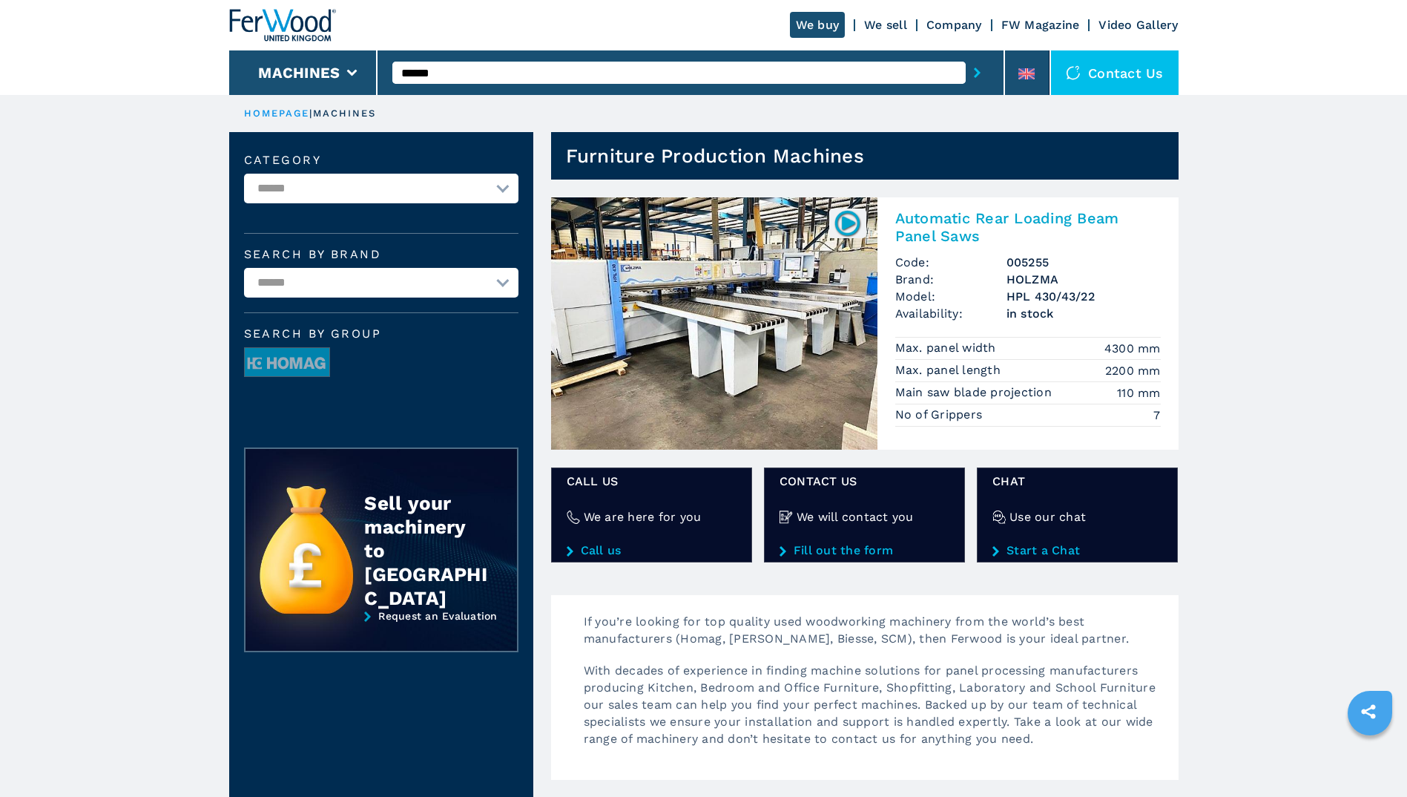
click at [746, 271] on img at bounding box center [714, 323] width 326 height 252
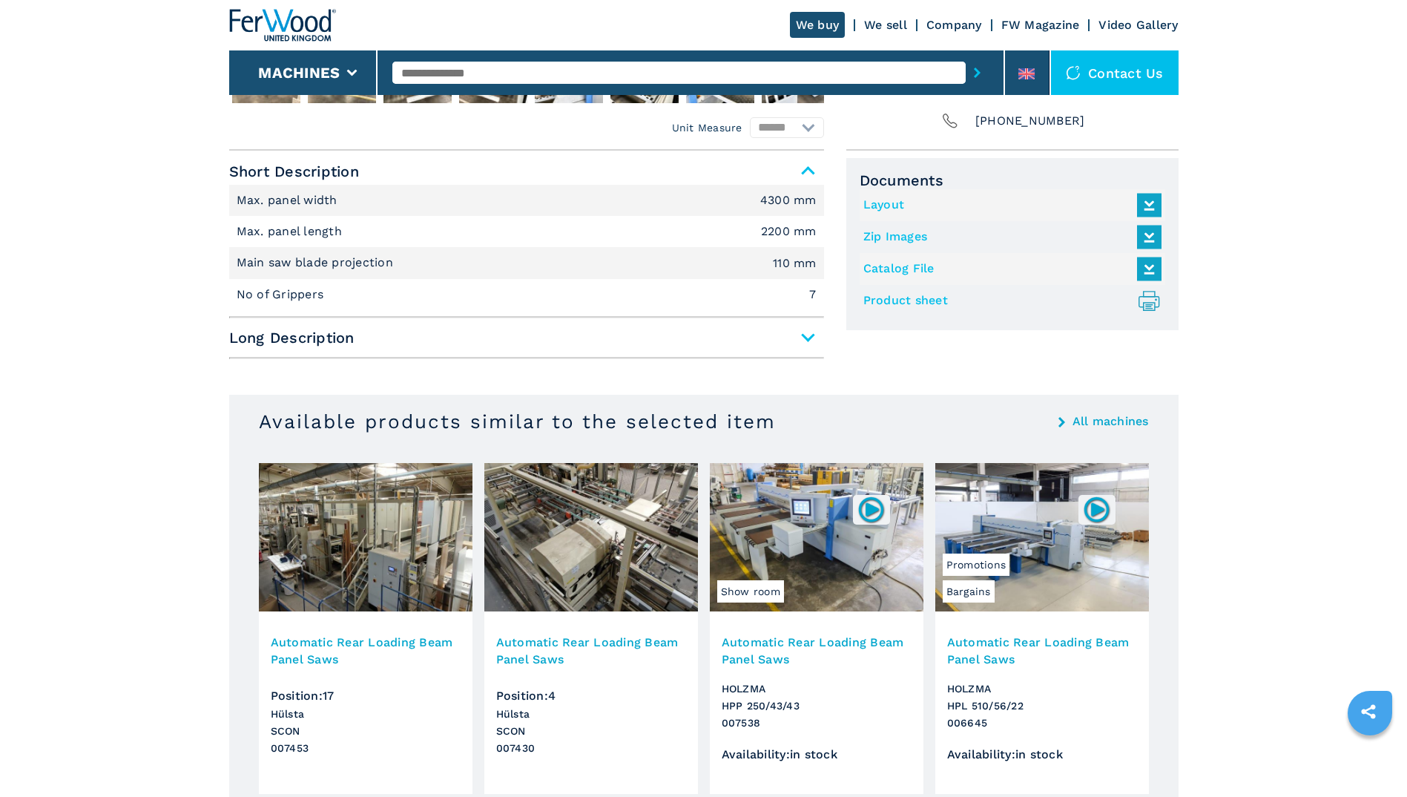
scroll to position [395, 0]
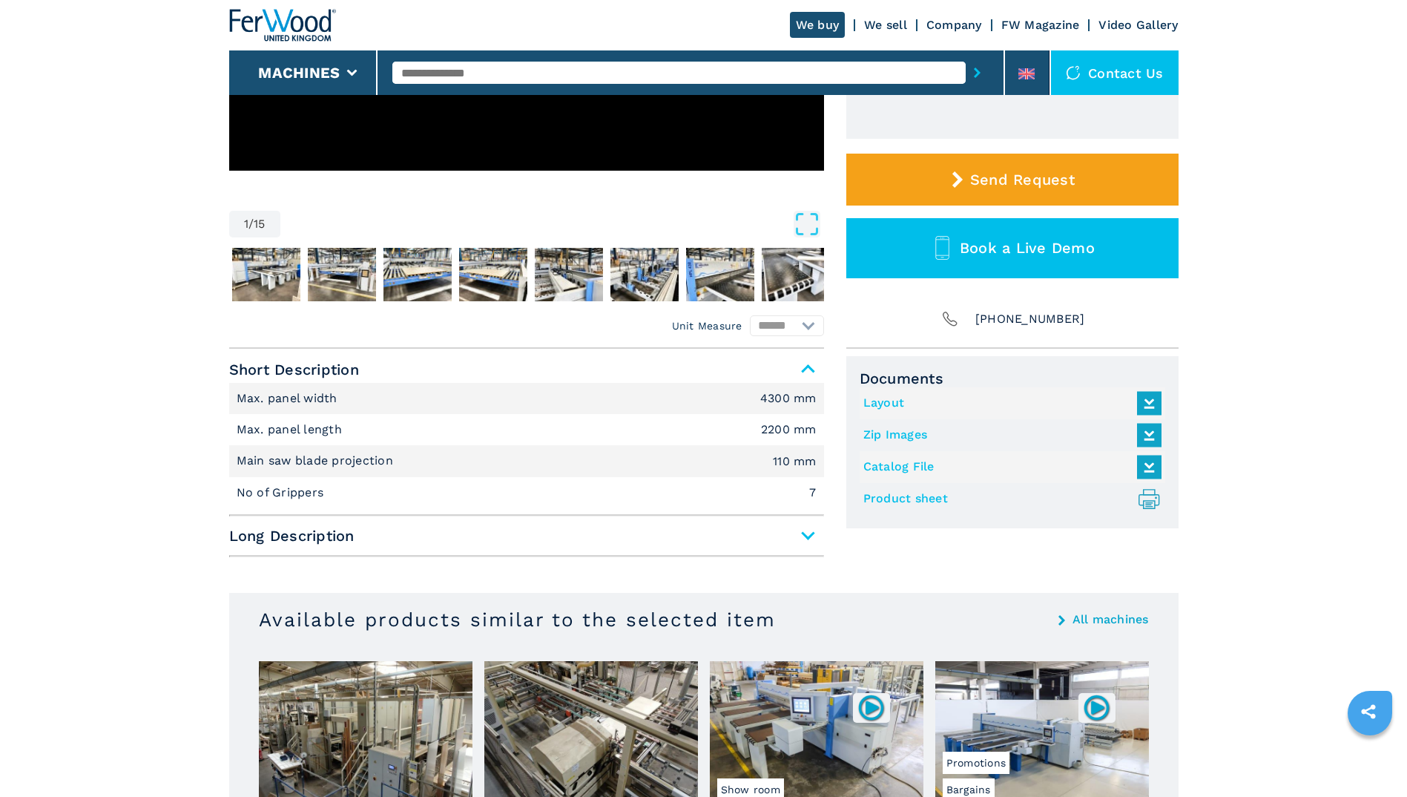
click at [810, 531] on span "Long Description" at bounding box center [526, 535] width 595 height 27
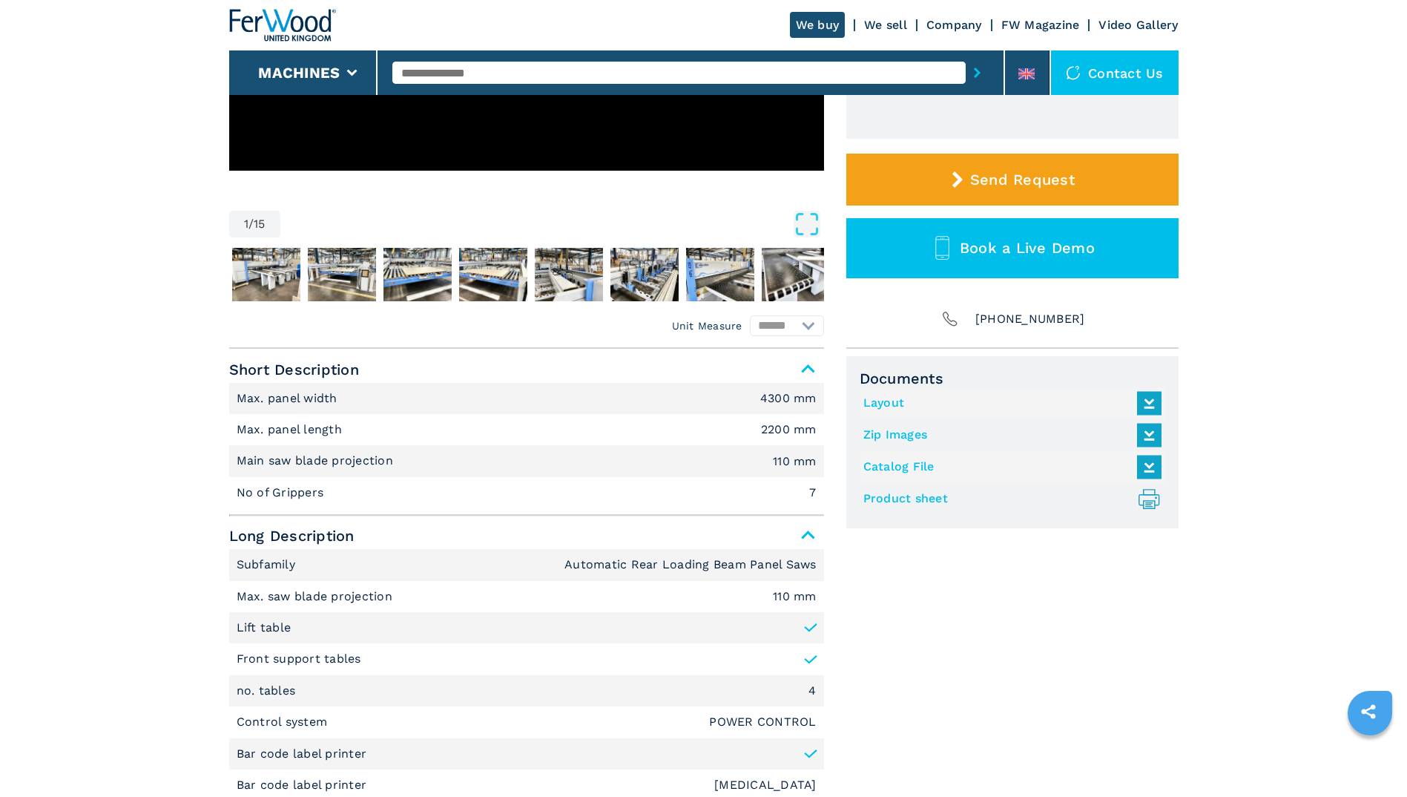
scroll to position [495, 0]
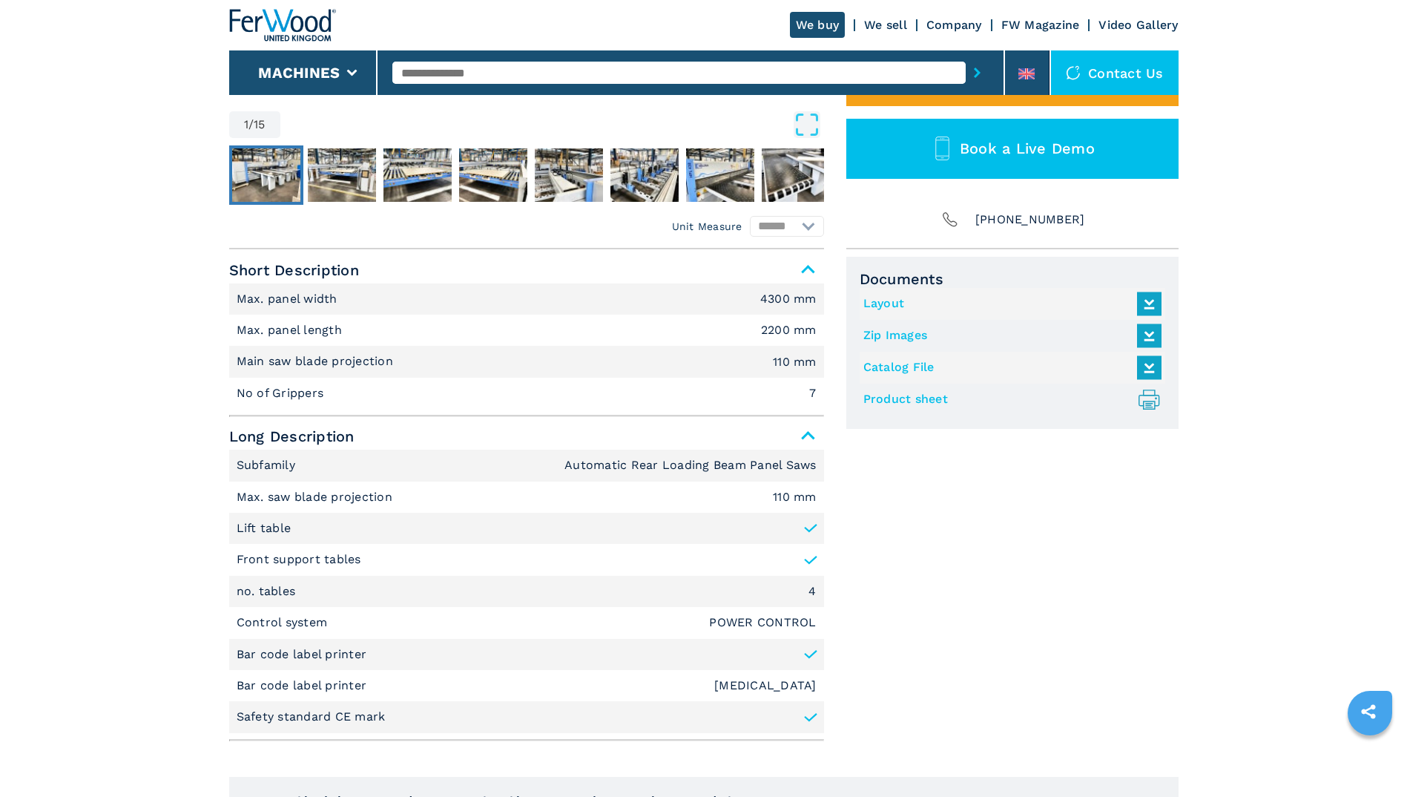
click at [286, 183] on img "Go to Slide 2" at bounding box center [266, 174] width 68 height 53
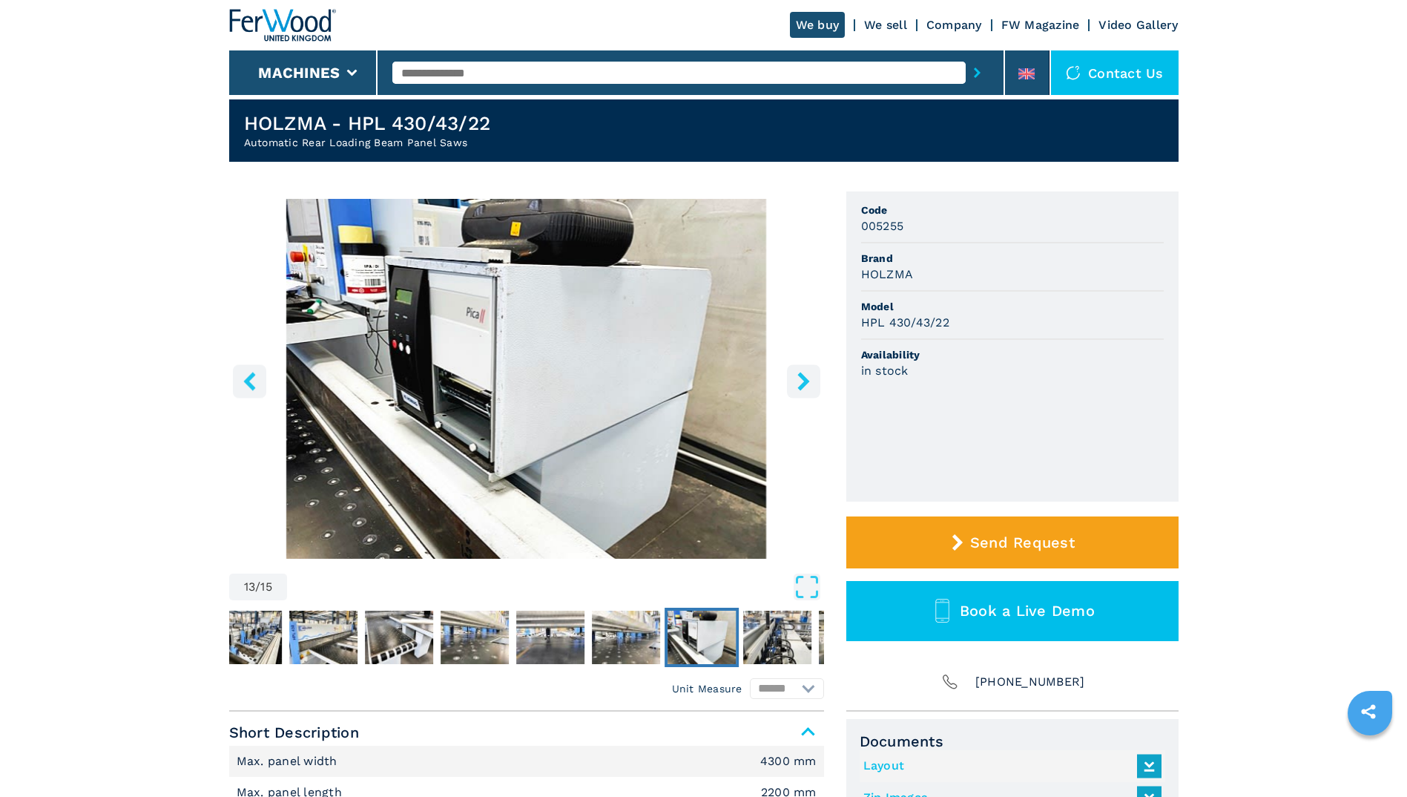
scroll to position [0, 0]
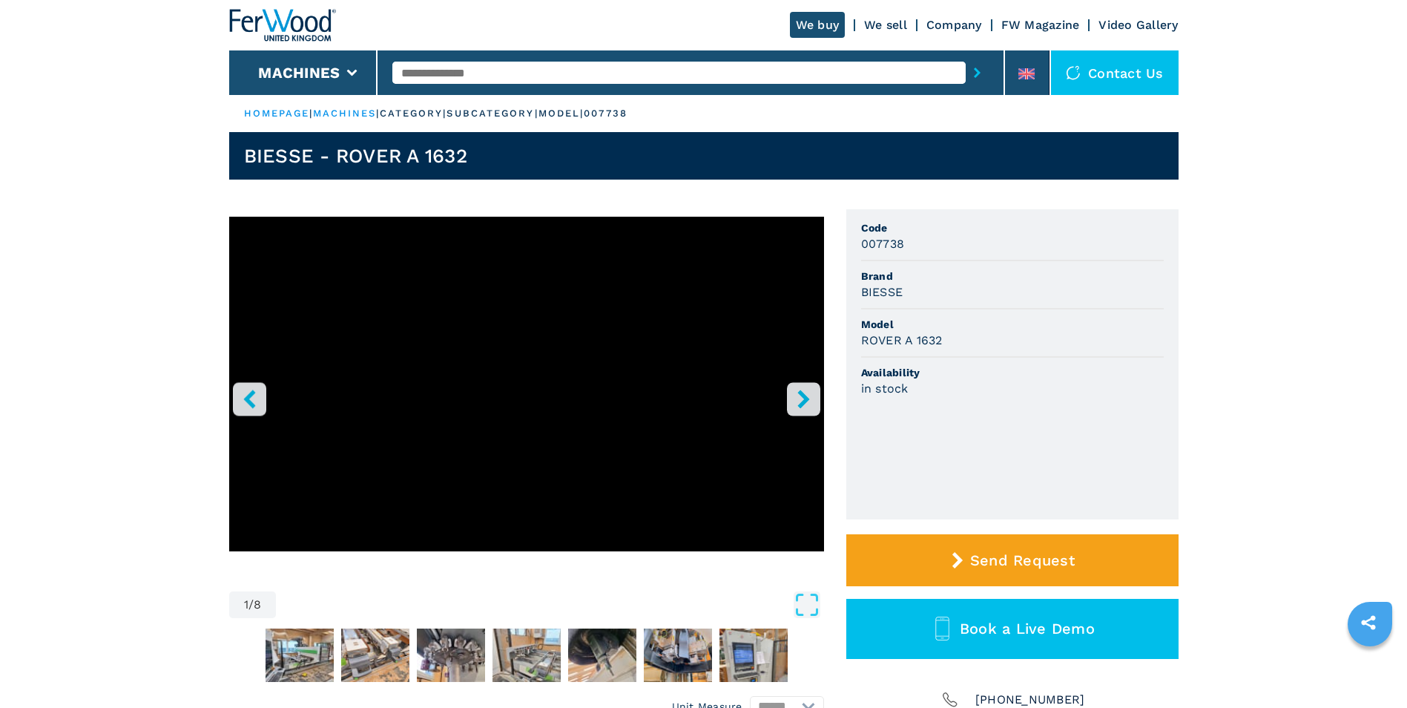
click at [177, 45] on header "We buy We sell Company FW Magazine Video Gallery Machines Contact us" at bounding box center [703, 47] width 1407 height 95
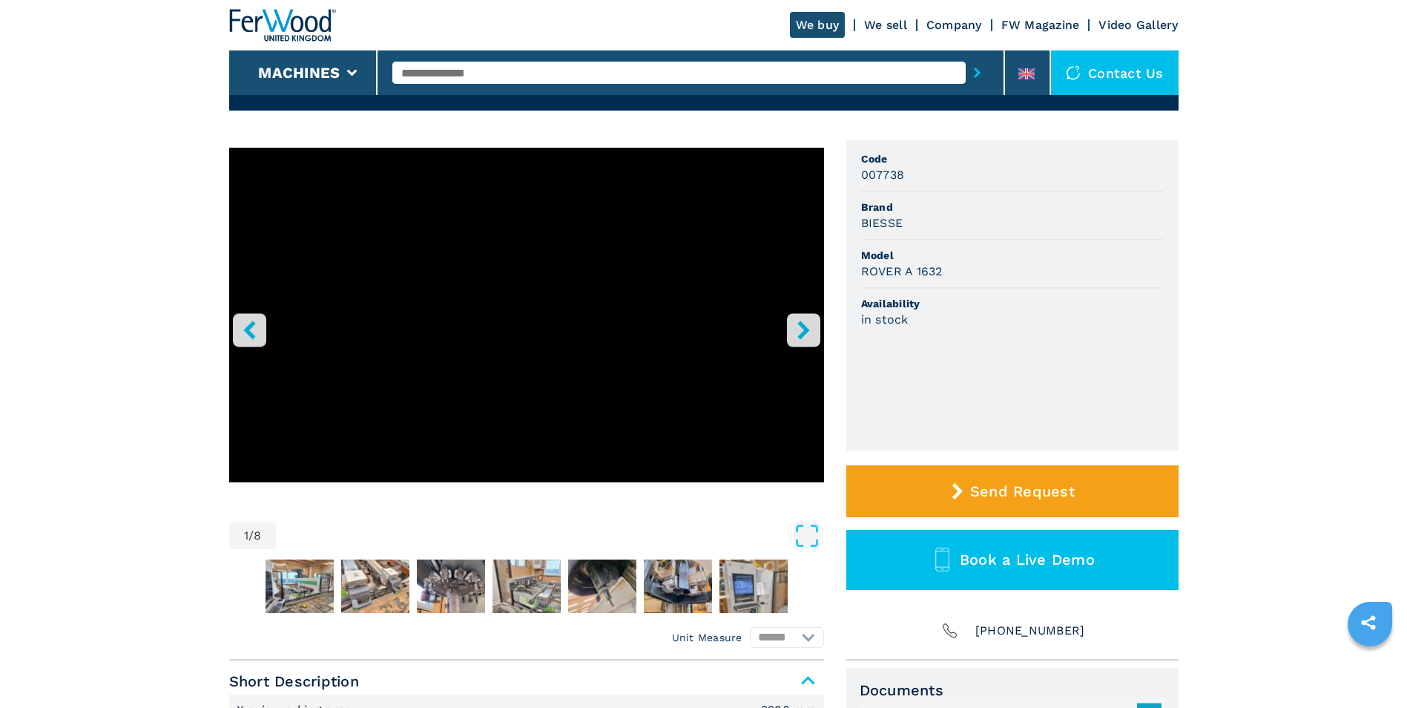
scroll to position [198, 0]
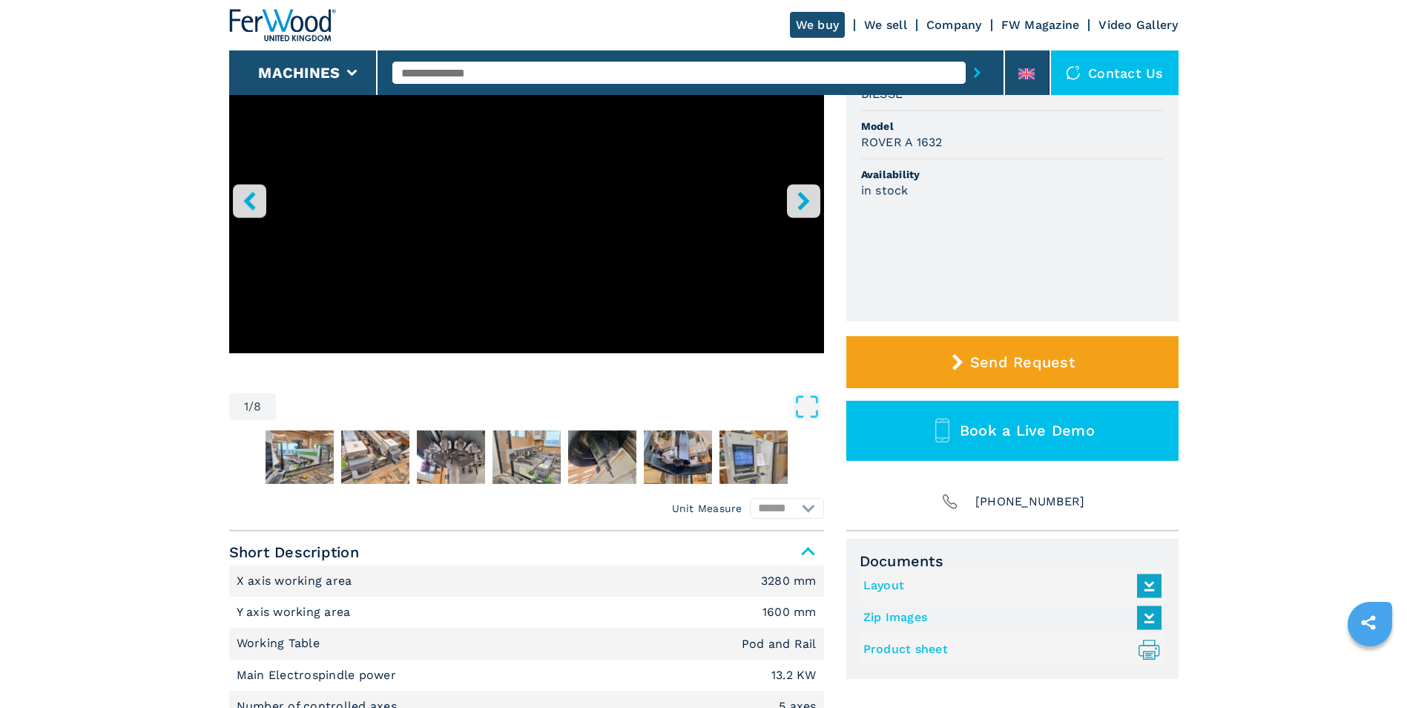
click at [1151, 642] on icon ".prefix__st0{stroke-linecap:round;stroke-linejoin:round}.prefix__st0,.prefix__s…" at bounding box center [1149, 649] width 24 height 24
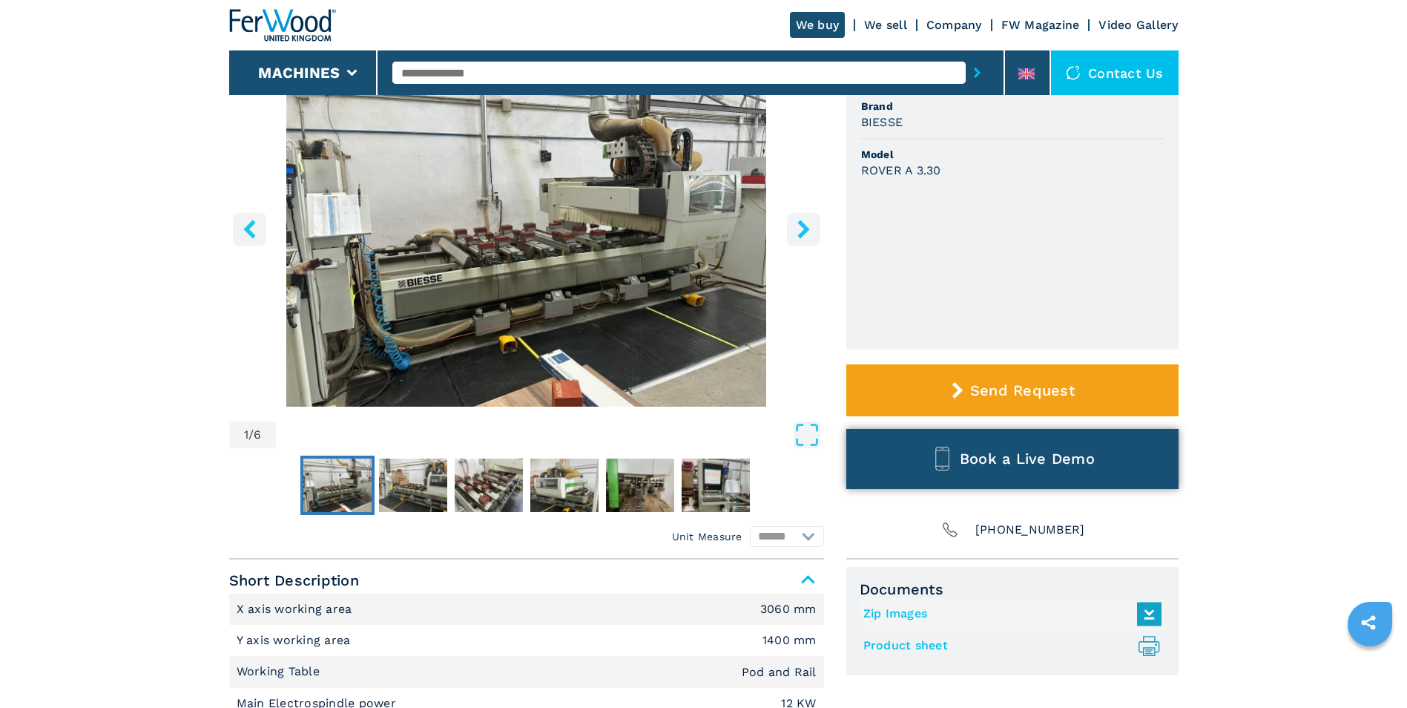
scroll to position [198, 0]
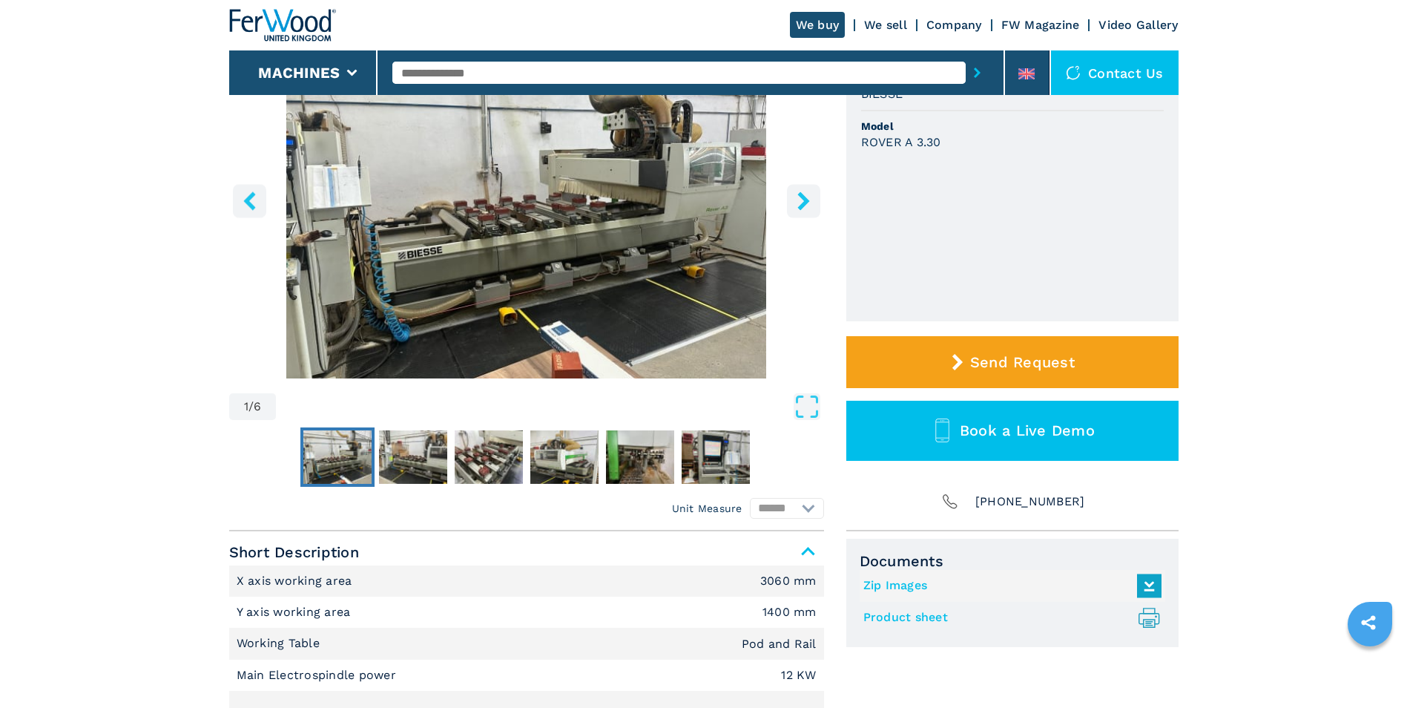
click at [924, 622] on link "Product sheet .prefix__st0{stroke-linecap:round;stroke-linejoin:round}.prefix__…" at bounding box center [1008, 617] width 291 height 24
